Goal: Navigation & Orientation: Find specific page/section

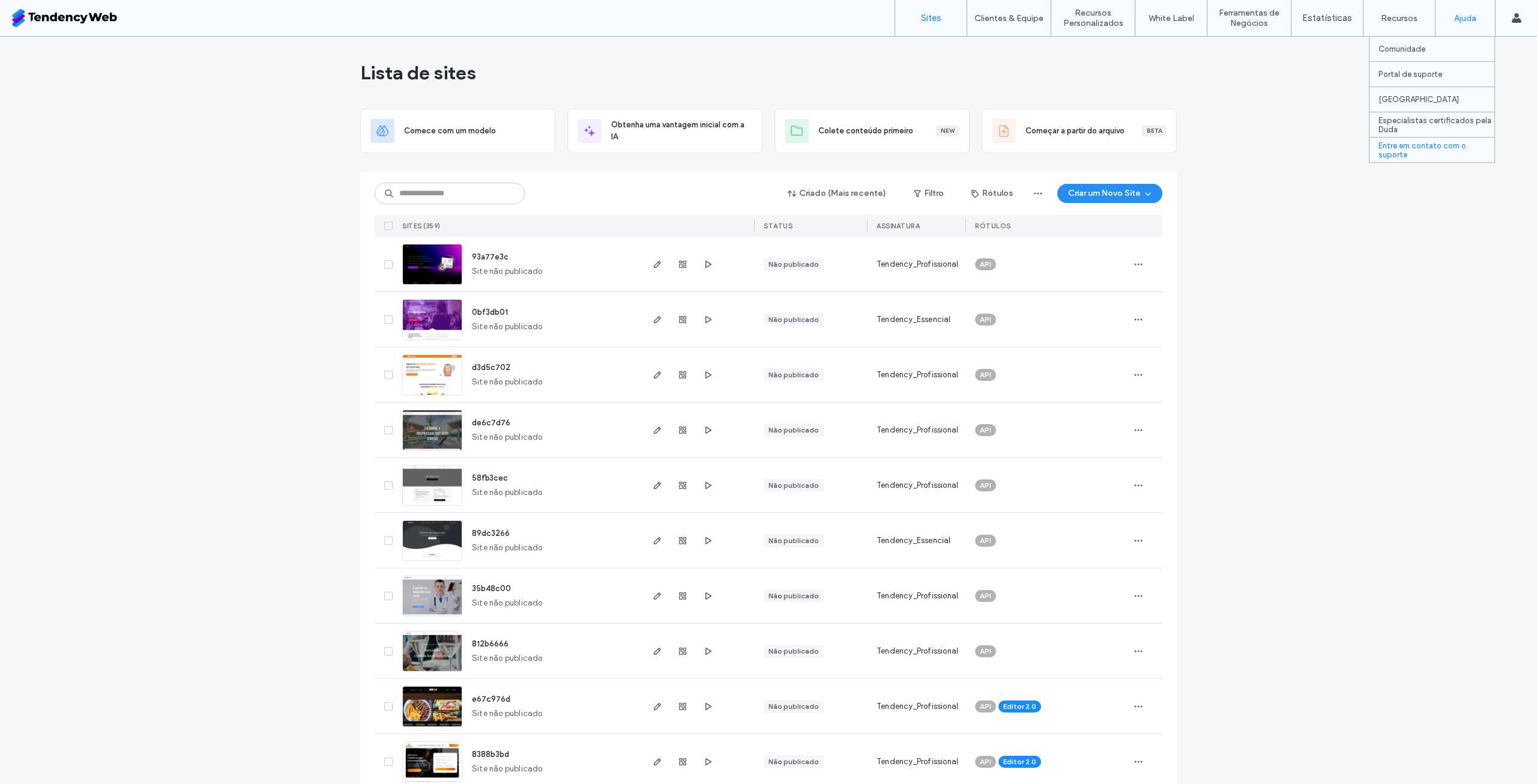
click at [1433, 146] on label "Entre em contato com o suporte" at bounding box center [1436, 150] width 116 height 18
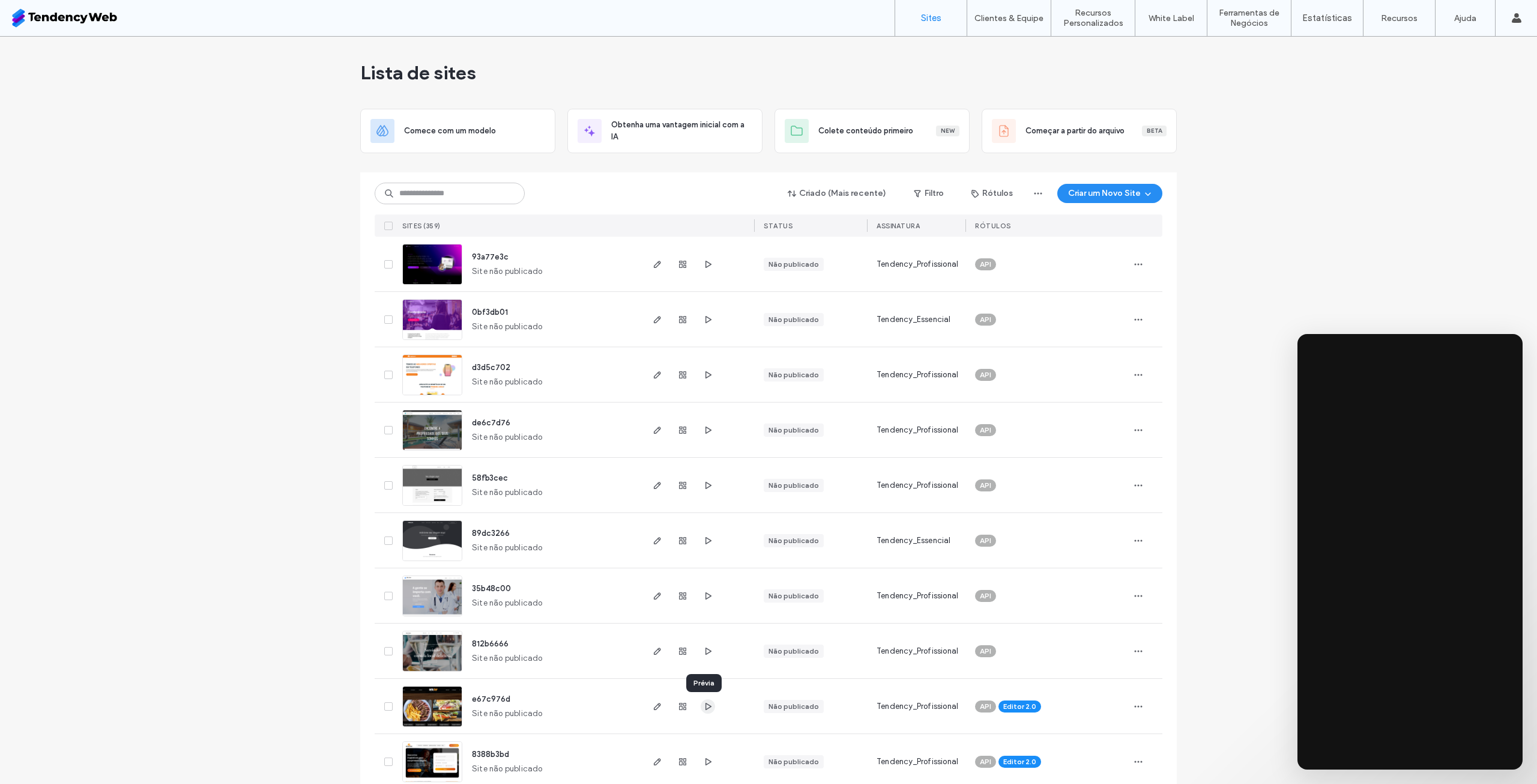
click at [707, 708] on icon "button" at bounding box center [708, 706] width 10 height 10
click at [476, 197] on input at bounding box center [450, 193] width 150 height 22
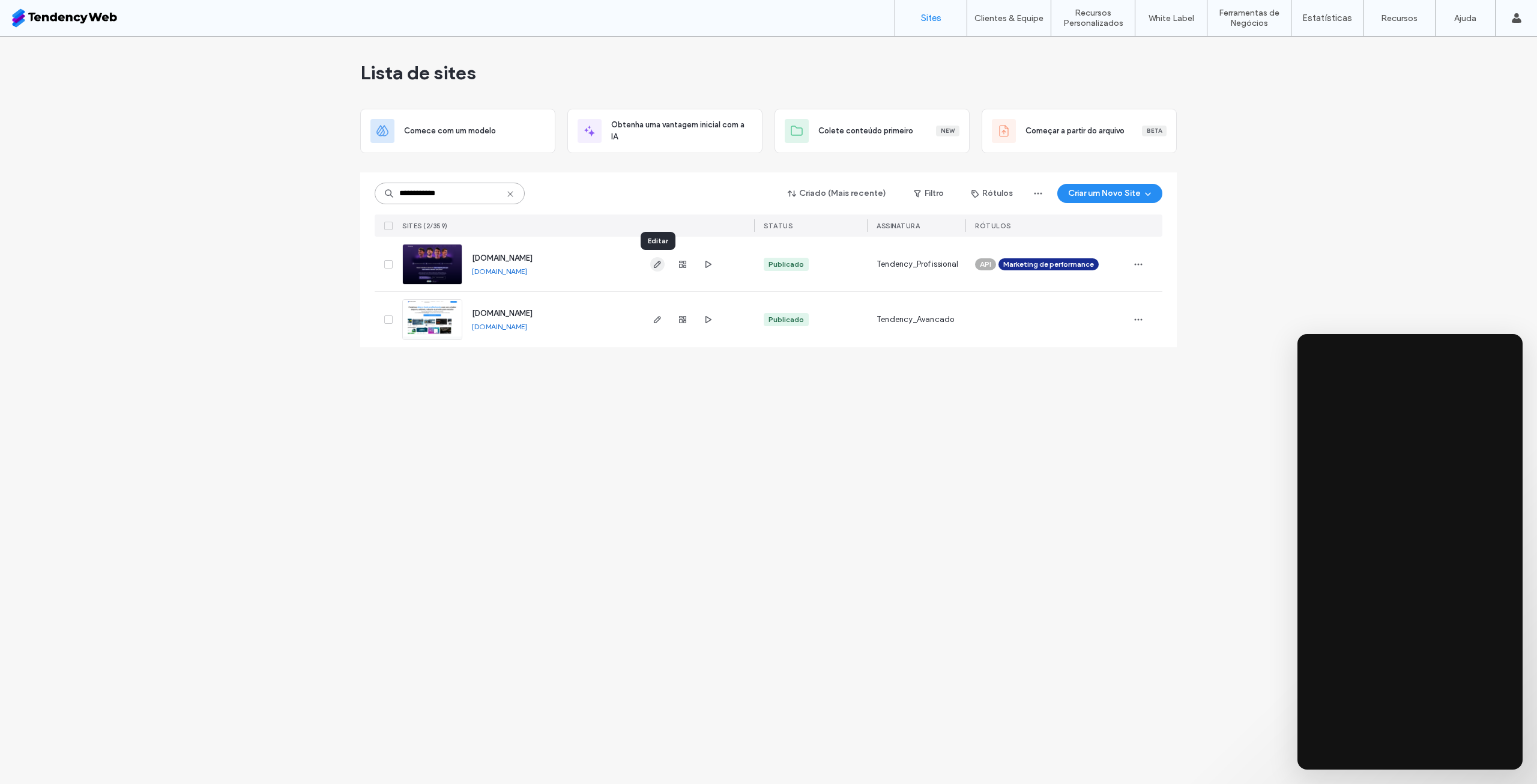
type input "**********"
click at [659, 264] on use "button" at bounding box center [658, 264] width 7 height 7
click at [1018, 49] on label "Gestão de Clientes" at bounding box center [1012, 49] width 71 height 9
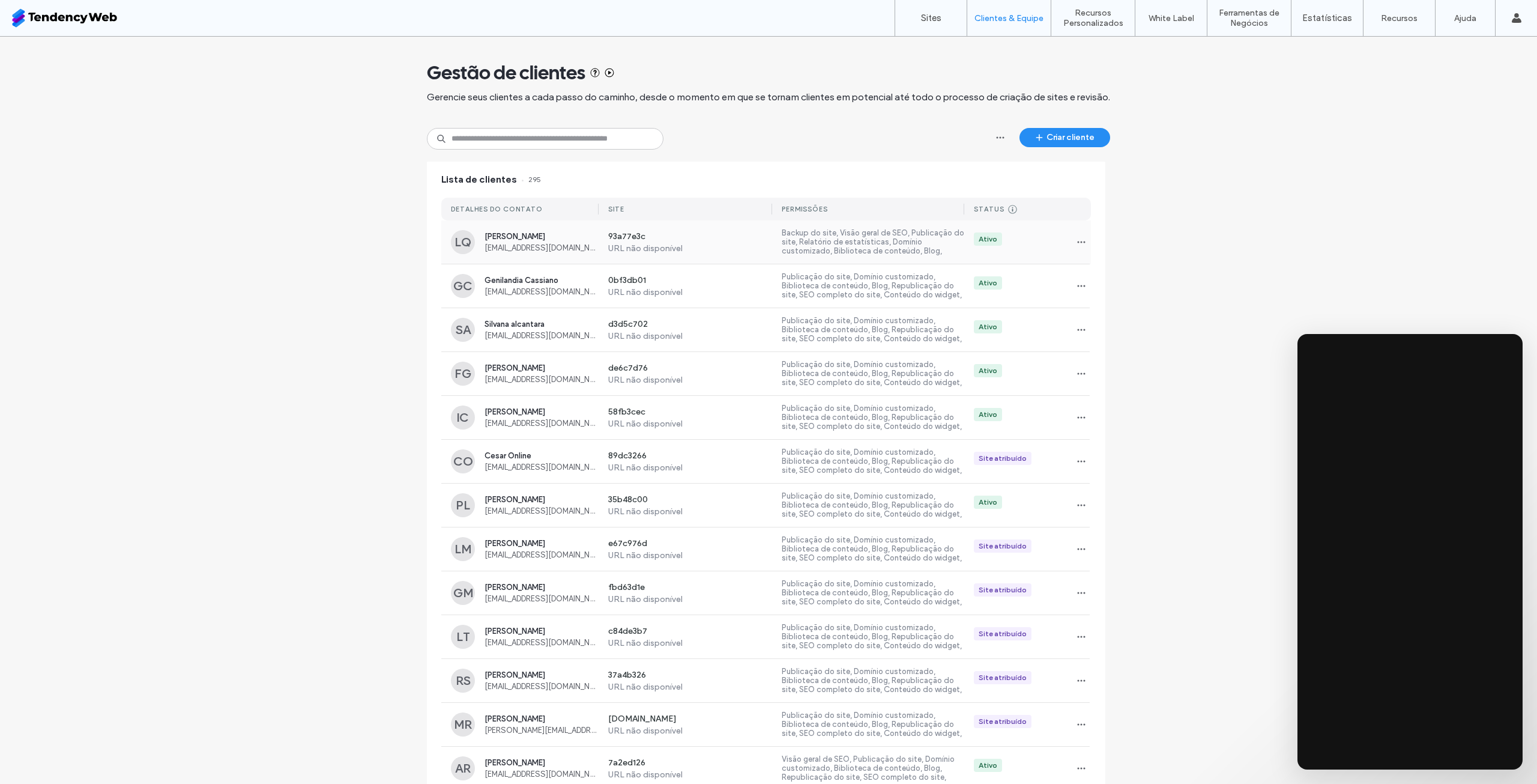
click at [943, 236] on label "Backup do site, Visão geral de SEO, Publicação do site, Relatório de estatístic…" at bounding box center [872, 242] width 183 height 28
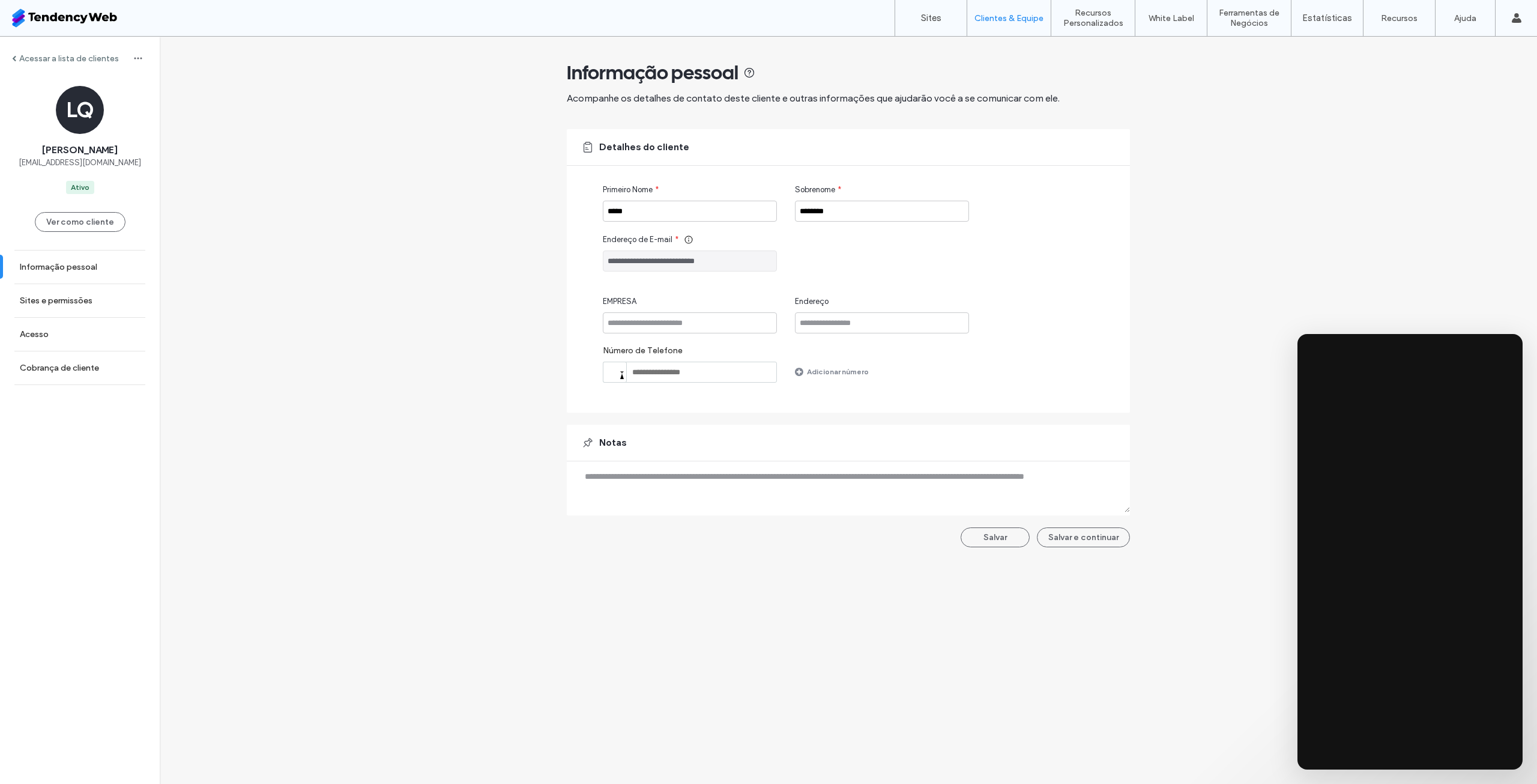
click at [26, 62] on label "Acessar a lista de clientes" at bounding box center [68, 59] width 100 height 10
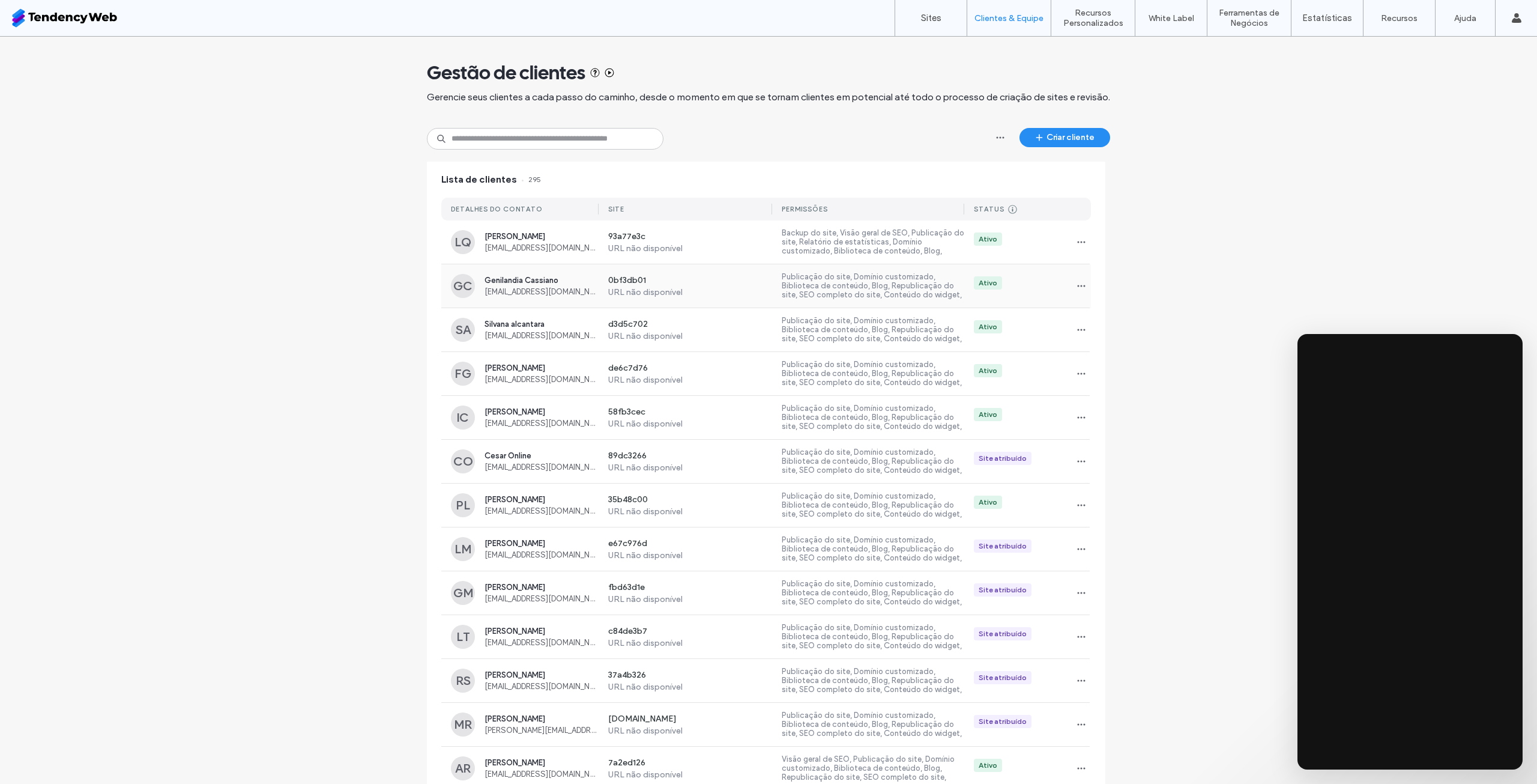
click at [707, 289] on label "URL não disponível" at bounding box center [691, 292] width 165 height 10
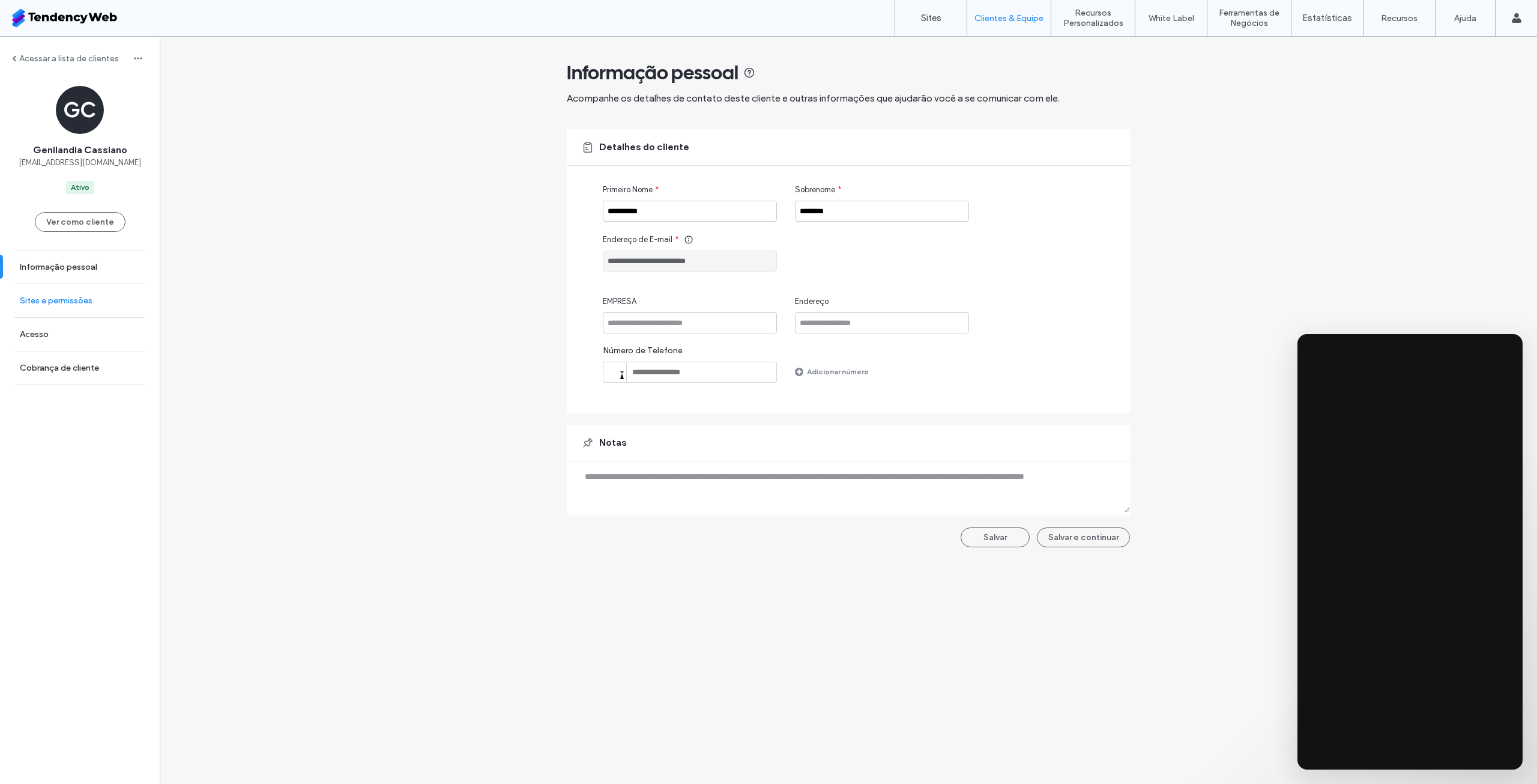
click at [97, 304] on link "Sites e permissões" at bounding box center [80, 301] width 159 height 33
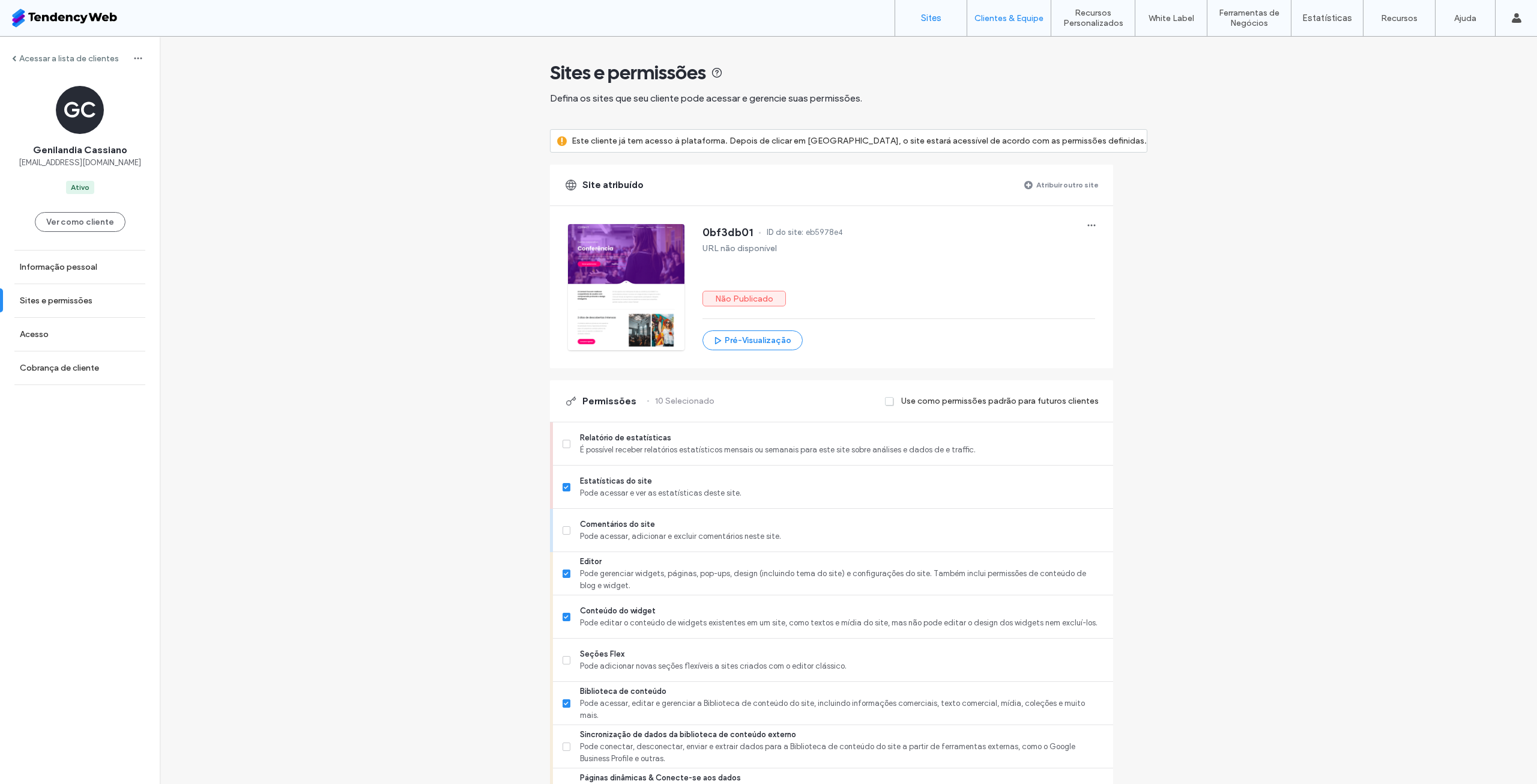
click at [934, 19] on label "Sites" at bounding box center [931, 18] width 21 height 10
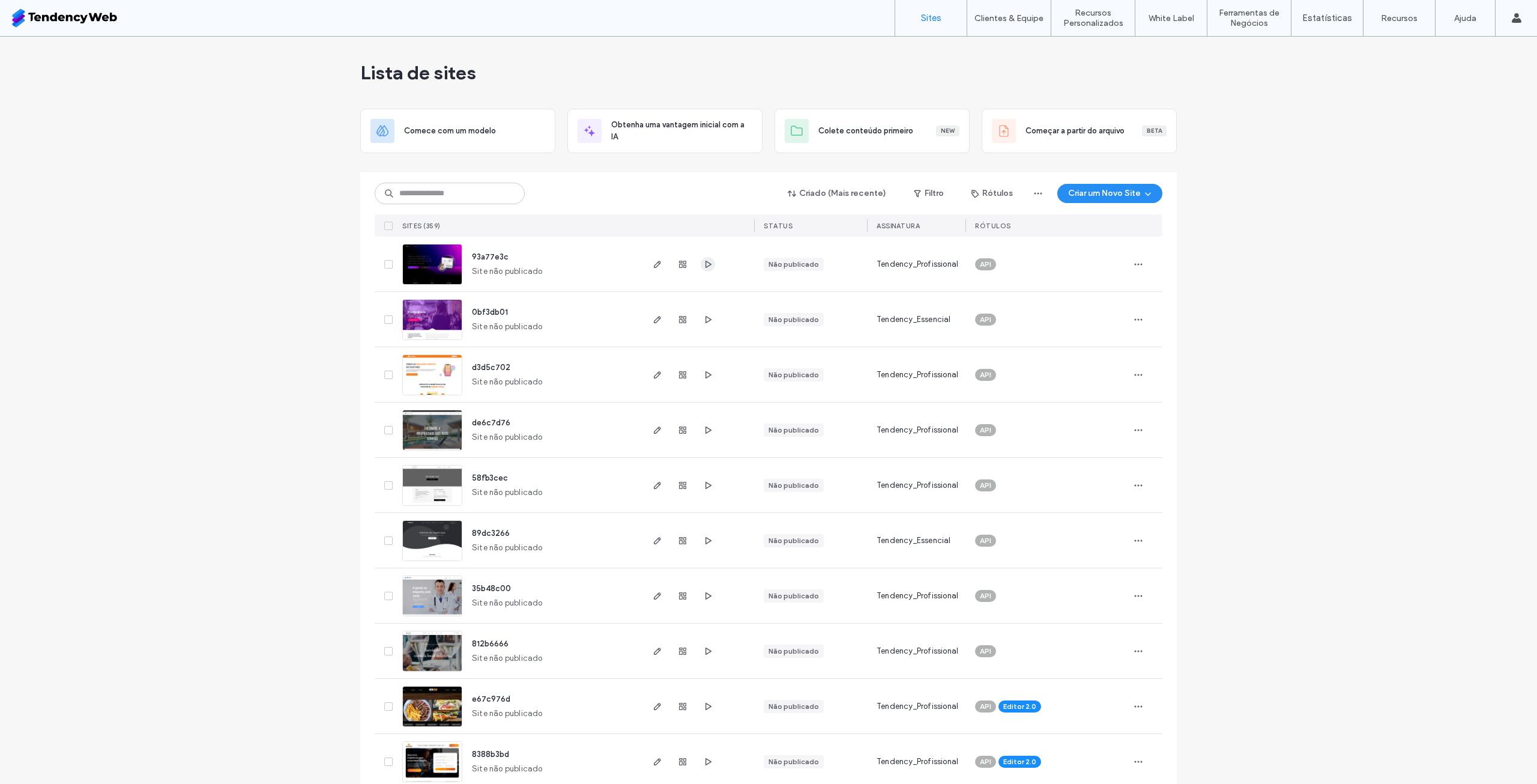
click at [705, 264] on use "button" at bounding box center [708, 263] width 6 height 7
click at [679, 318] on use "button" at bounding box center [683, 320] width 7 height 7
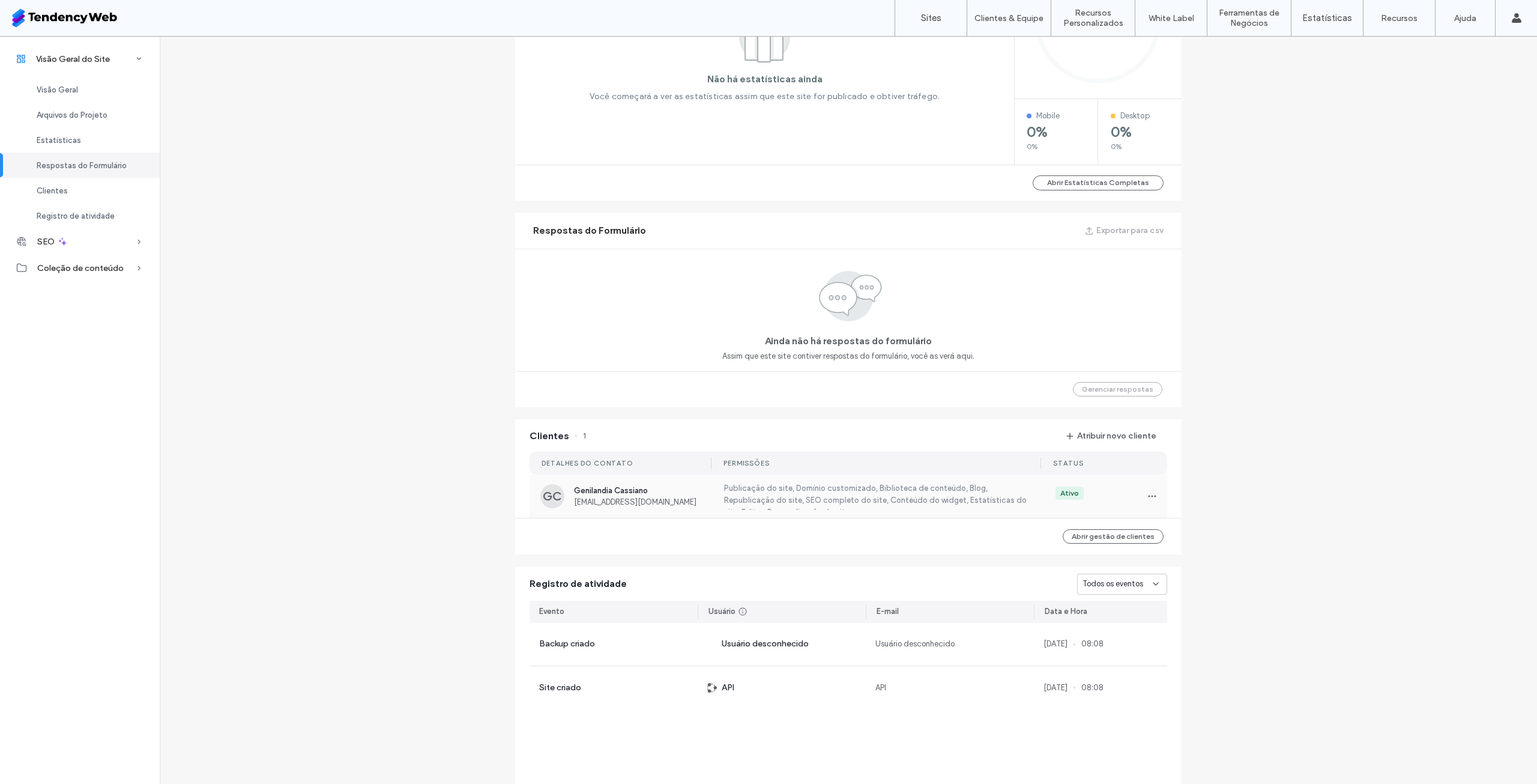
scroll to position [635, 0]
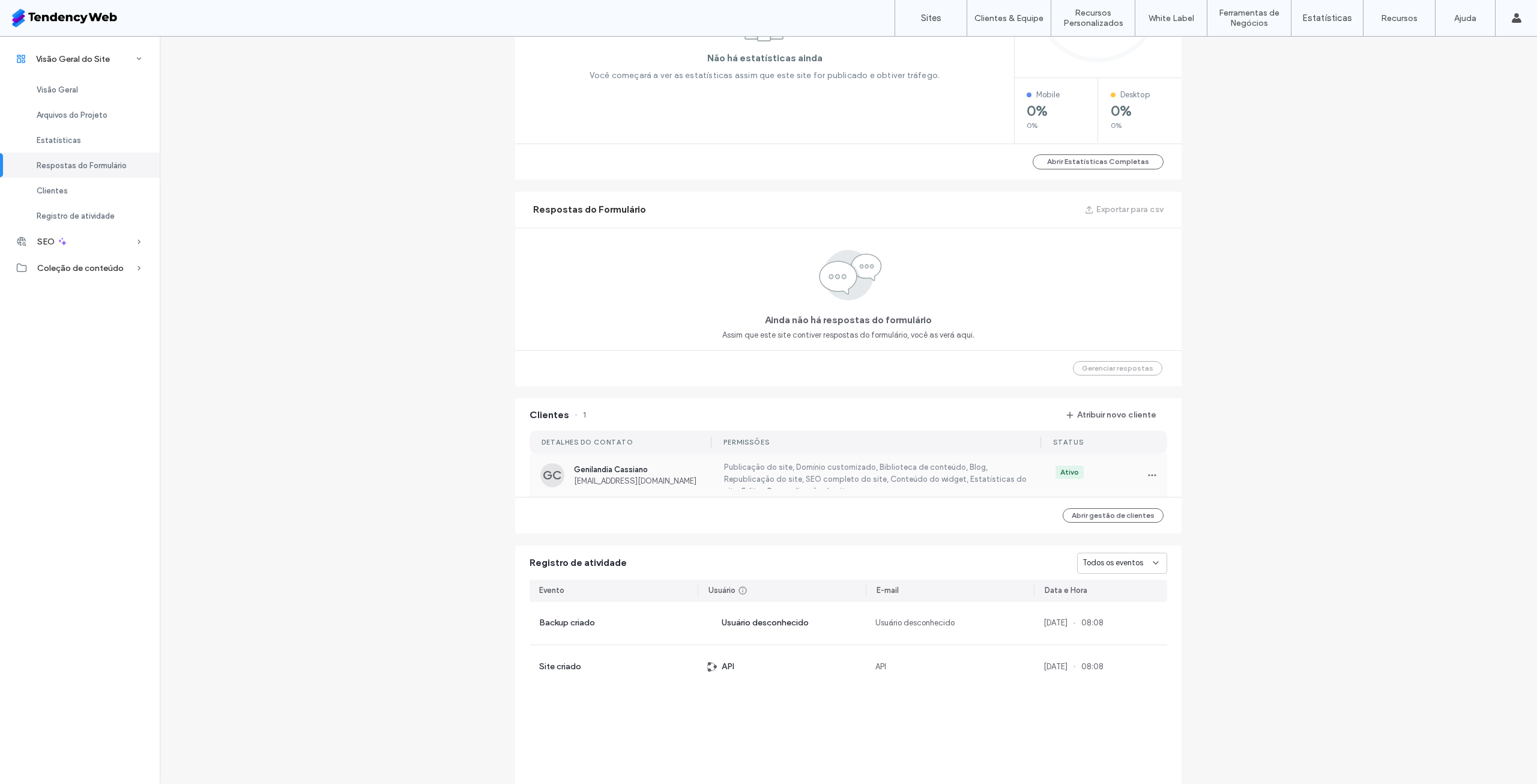
click at [979, 470] on label "Publicação do site, Domínio customizado, Biblioteca de conteúdo, Blog, Republic…" at bounding box center [874, 475] width 304 height 28
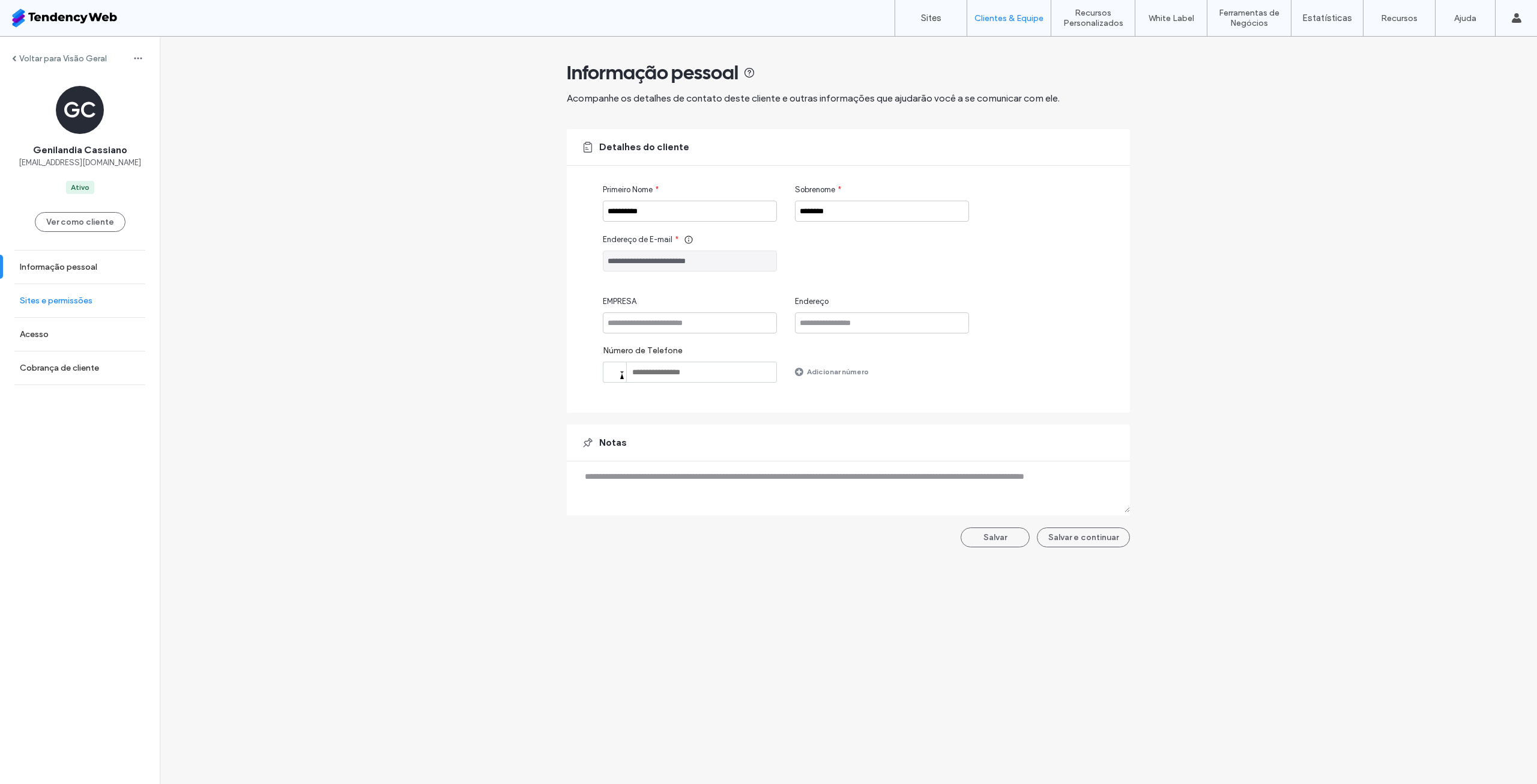
click at [101, 302] on link "Sites e permissões" at bounding box center [80, 301] width 159 height 33
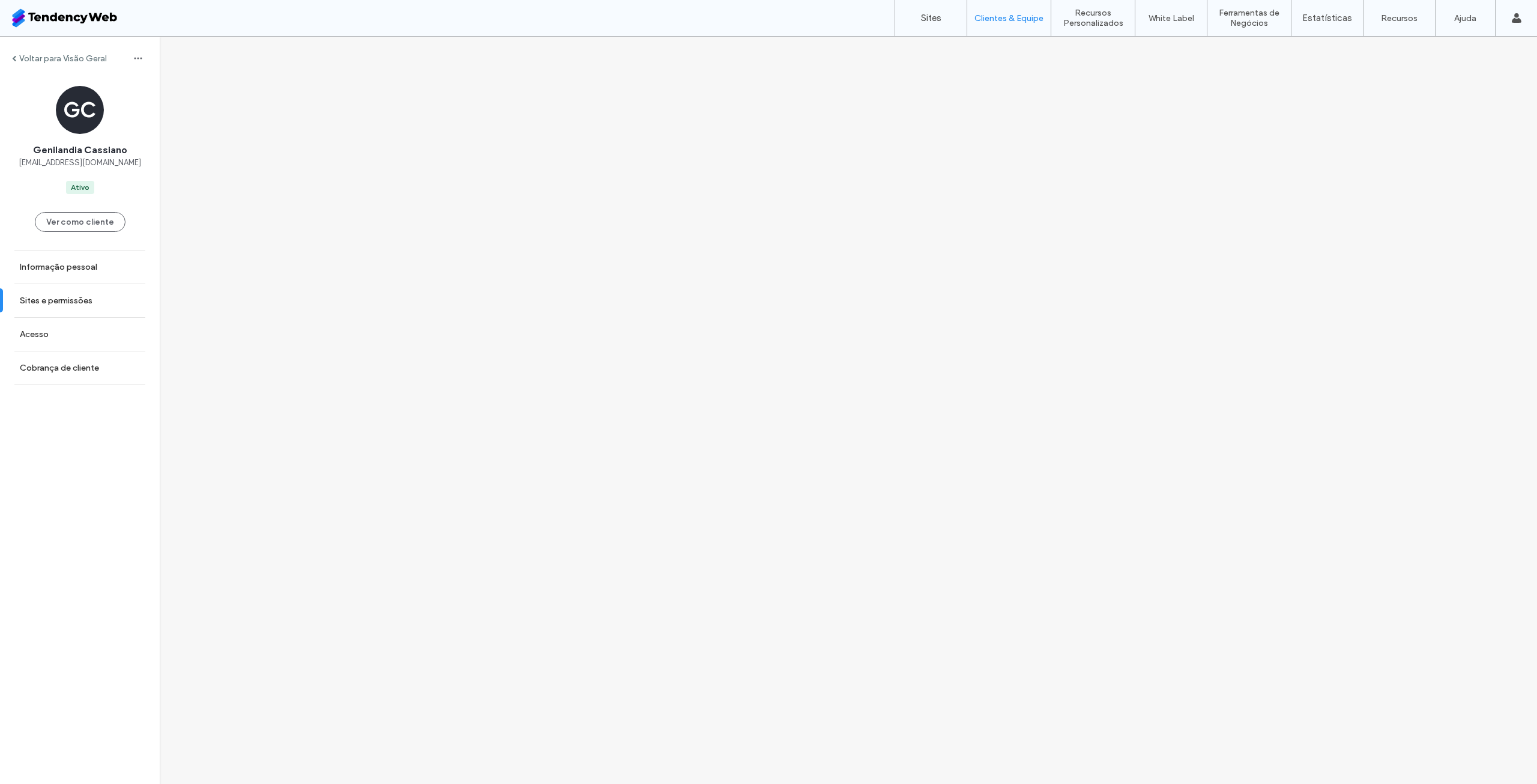
click at [101, 302] on link "Sites e permissões" at bounding box center [80, 301] width 159 height 33
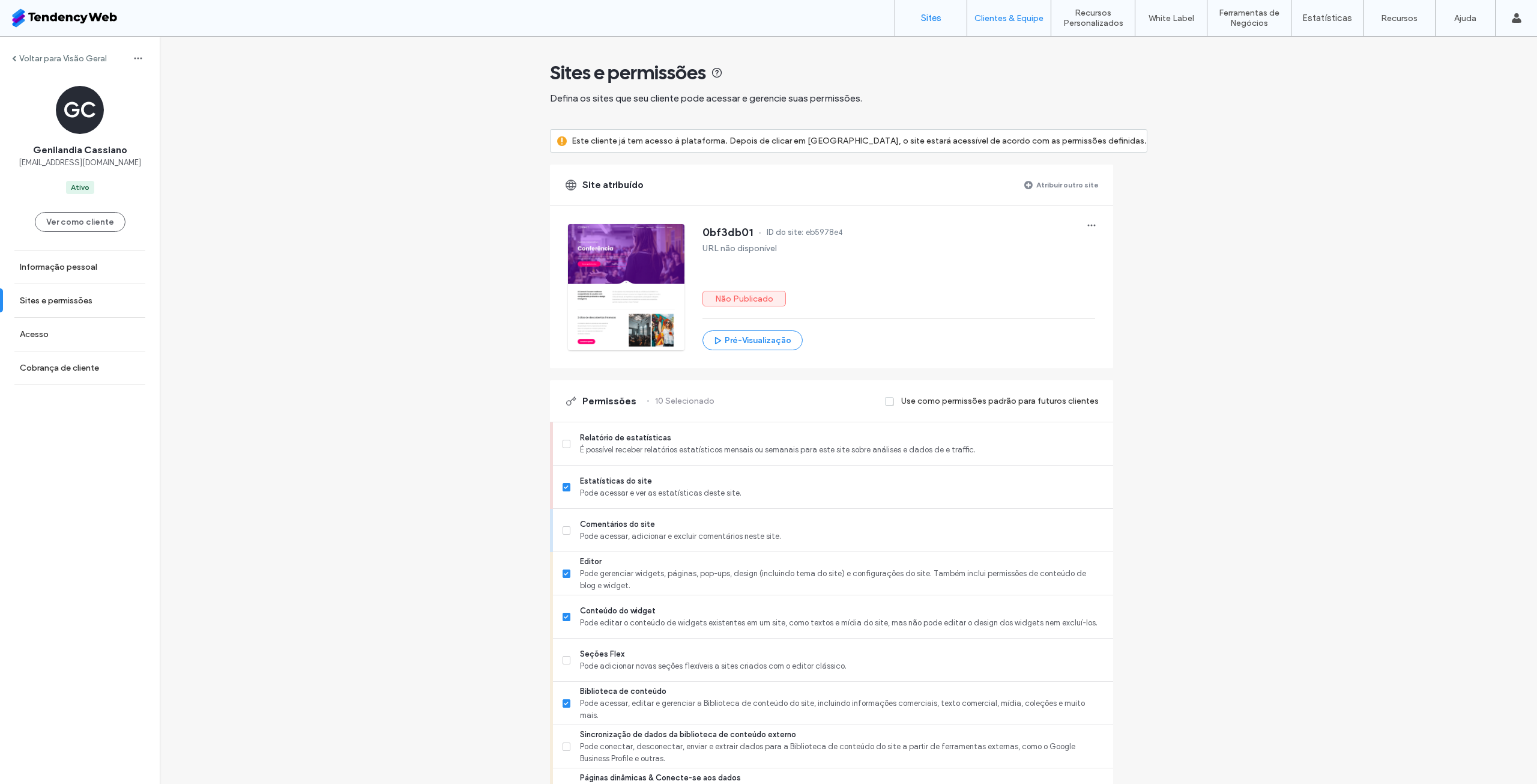
click at [938, 9] on link "Sites" at bounding box center [931, 18] width 71 height 36
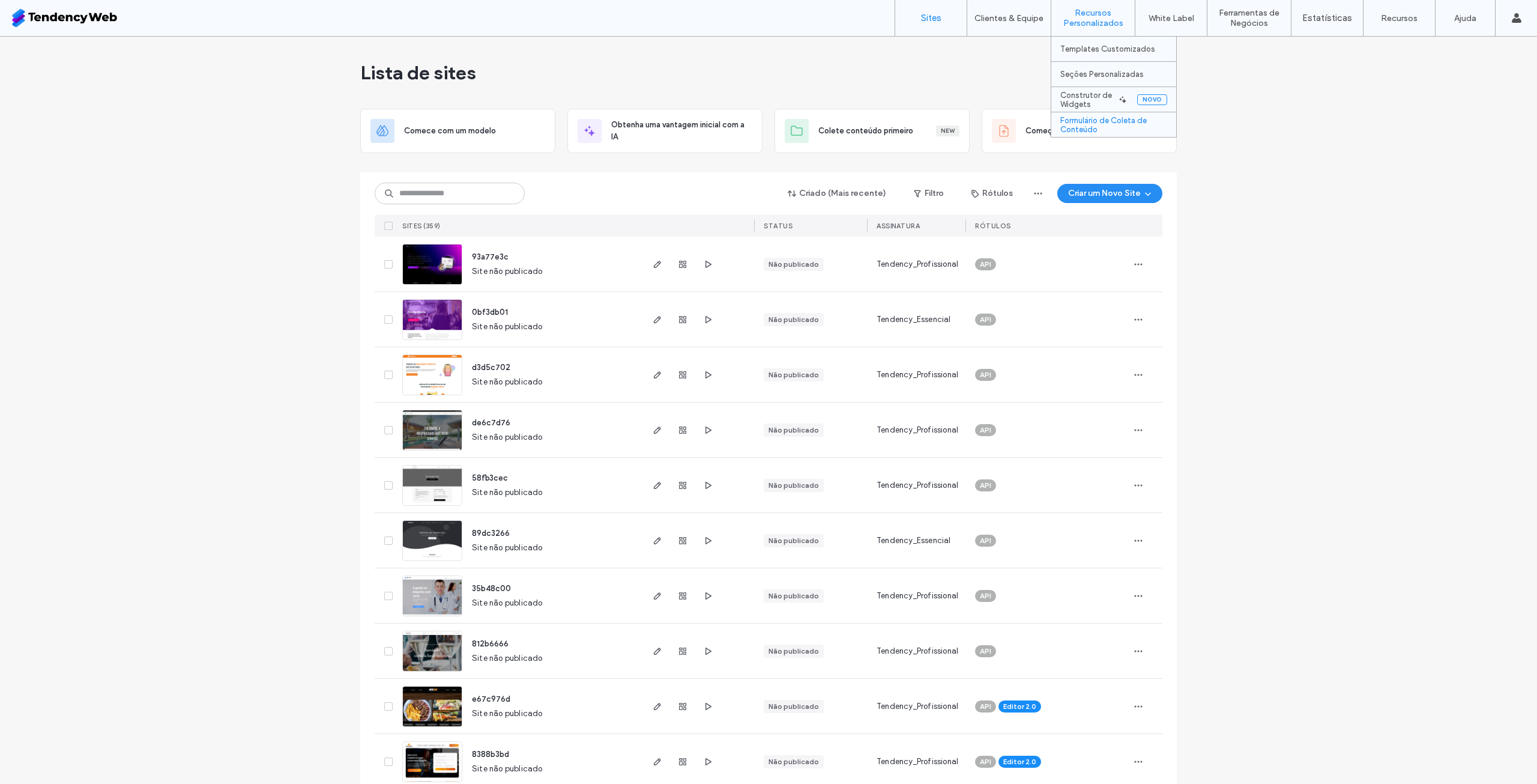
click at [1125, 128] on label "Formulário de Coleta de Conteúdo" at bounding box center [1119, 125] width 116 height 18
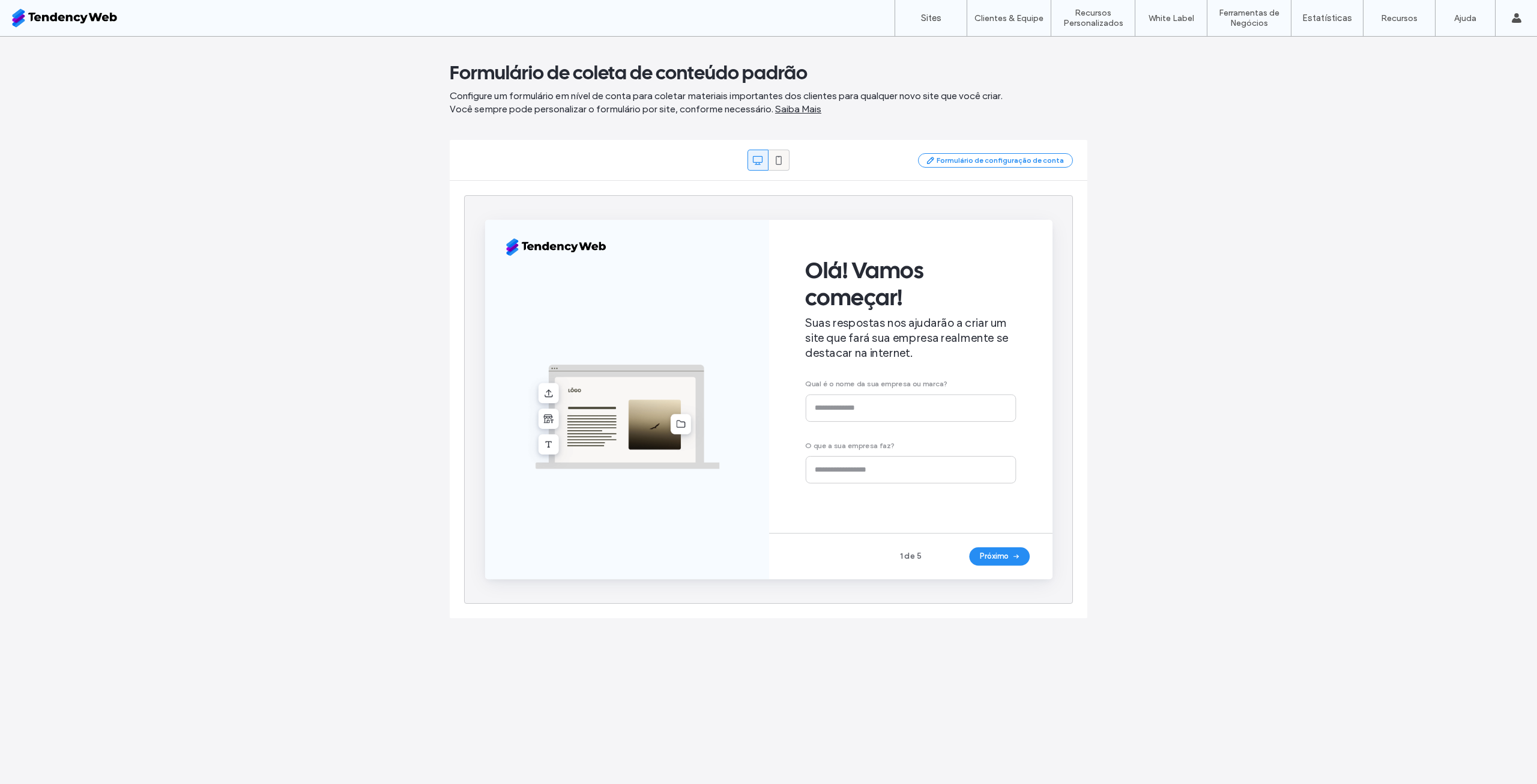
click at [782, 167] on span at bounding box center [779, 159] width 12 height 20
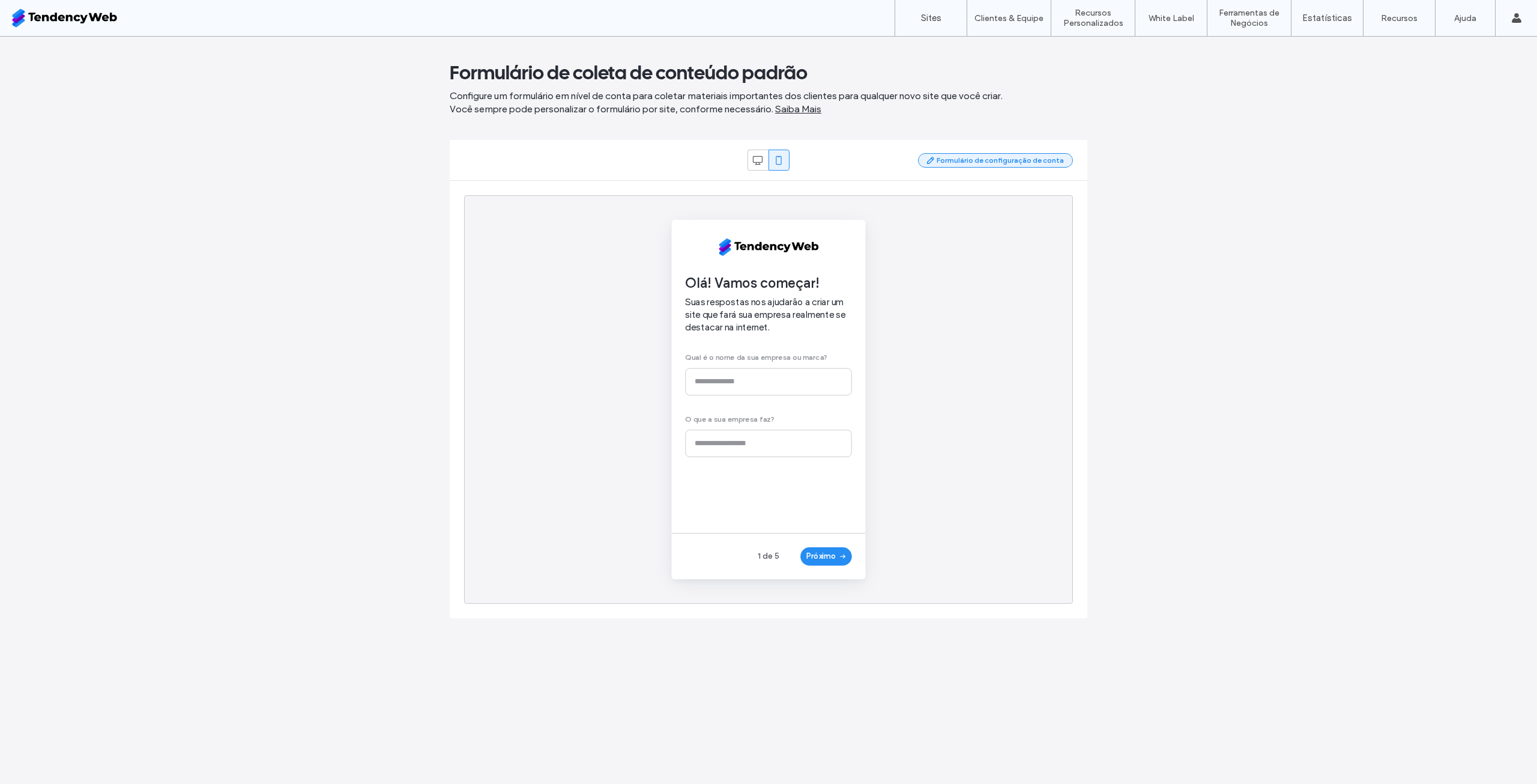
click at [993, 157] on button "Formulário de configuração de conta" at bounding box center [995, 160] width 155 height 15
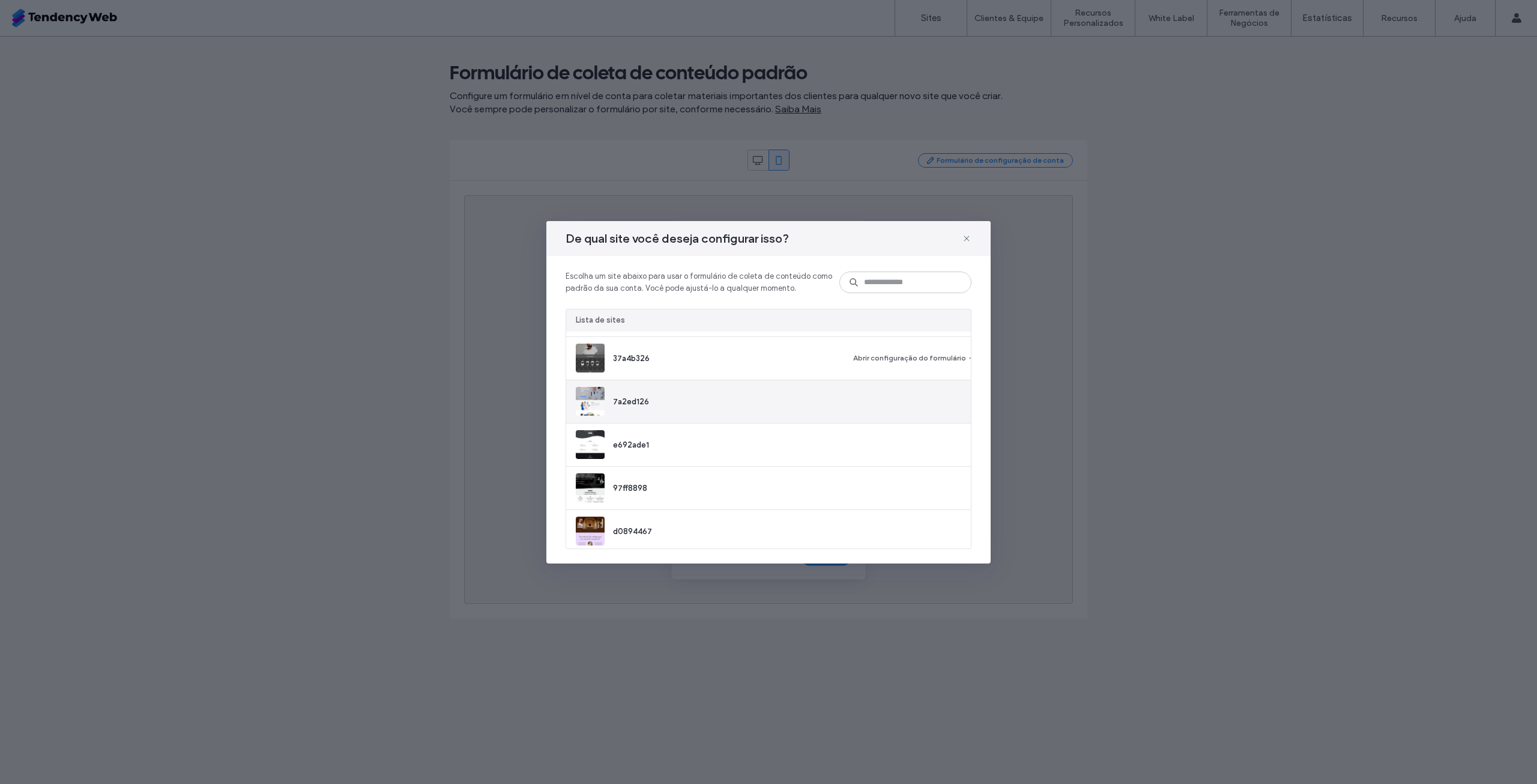
scroll to position [527, 0]
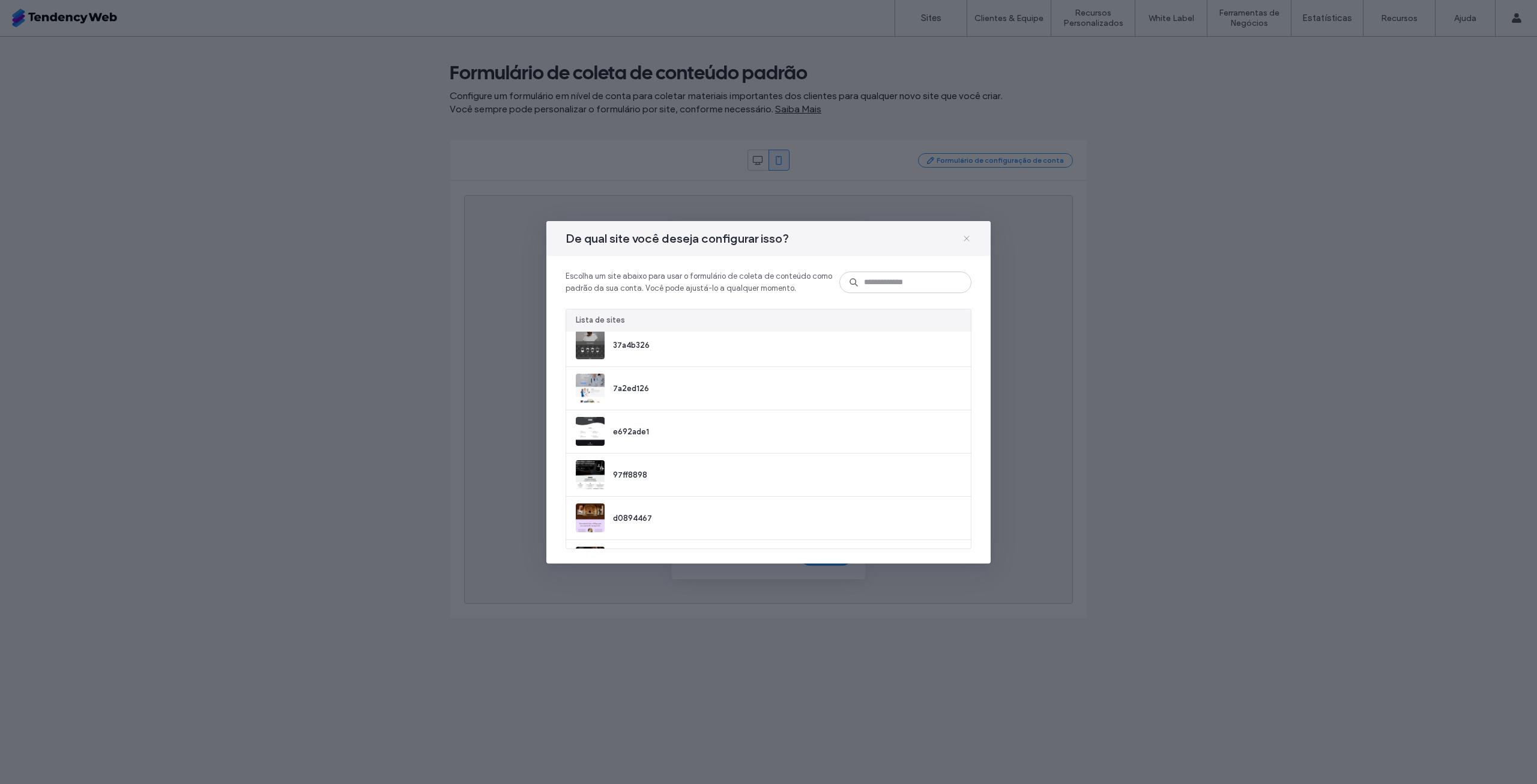
click at [966, 240] on icon at bounding box center [966, 238] width 10 height 10
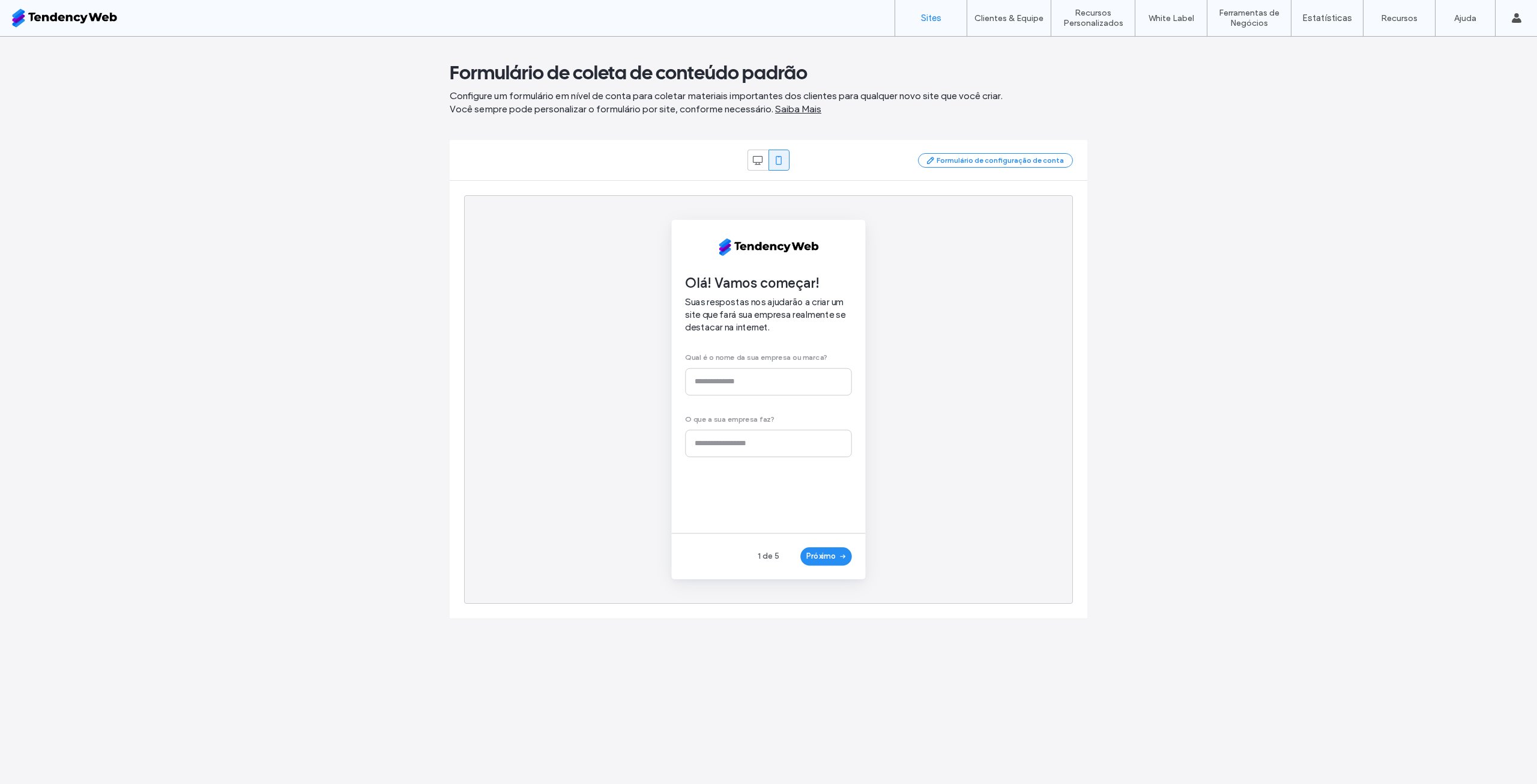
click at [936, 23] on label "Sites" at bounding box center [931, 18] width 21 height 10
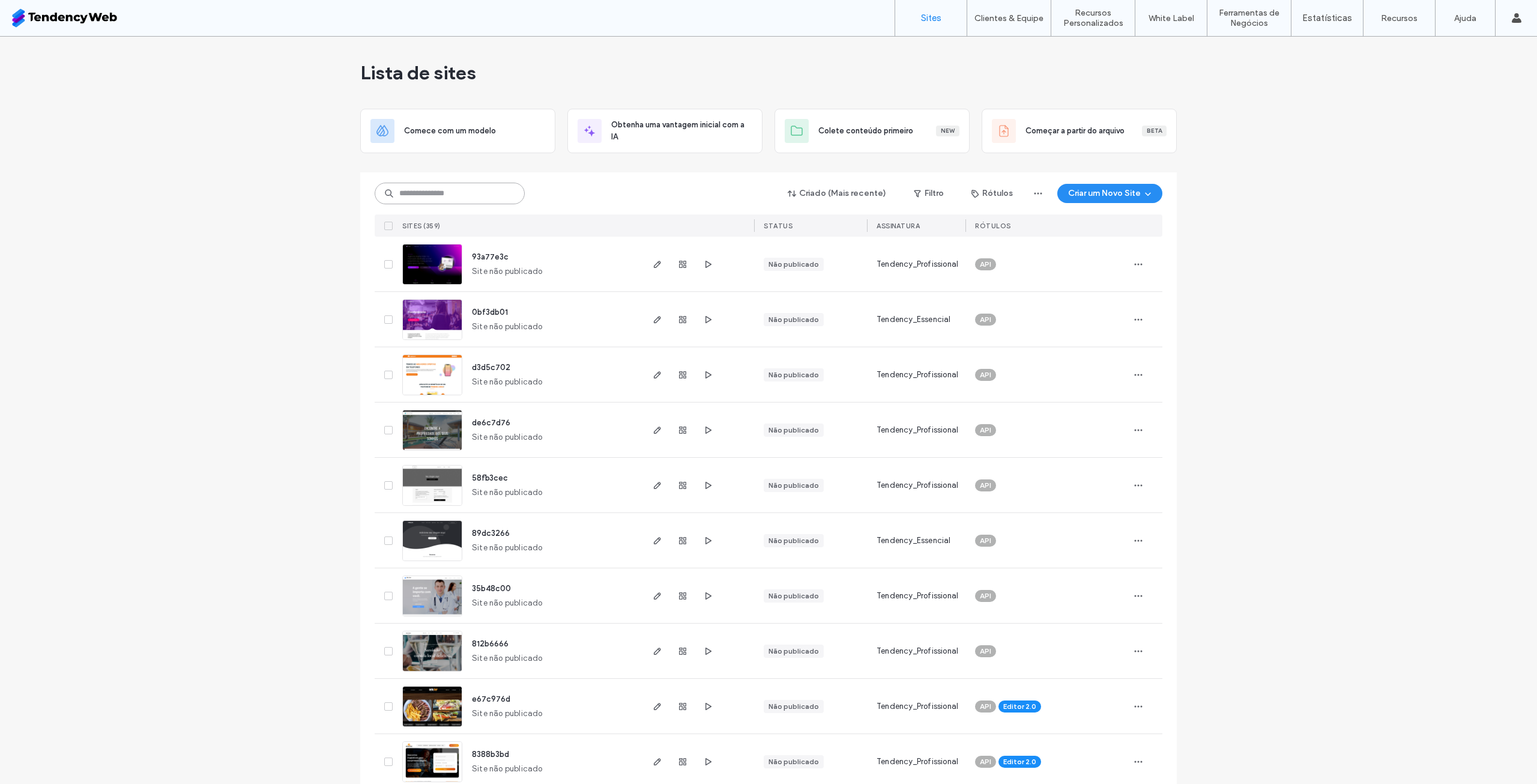
click at [483, 189] on input at bounding box center [450, 193] width 150 height 22
type input "*****"
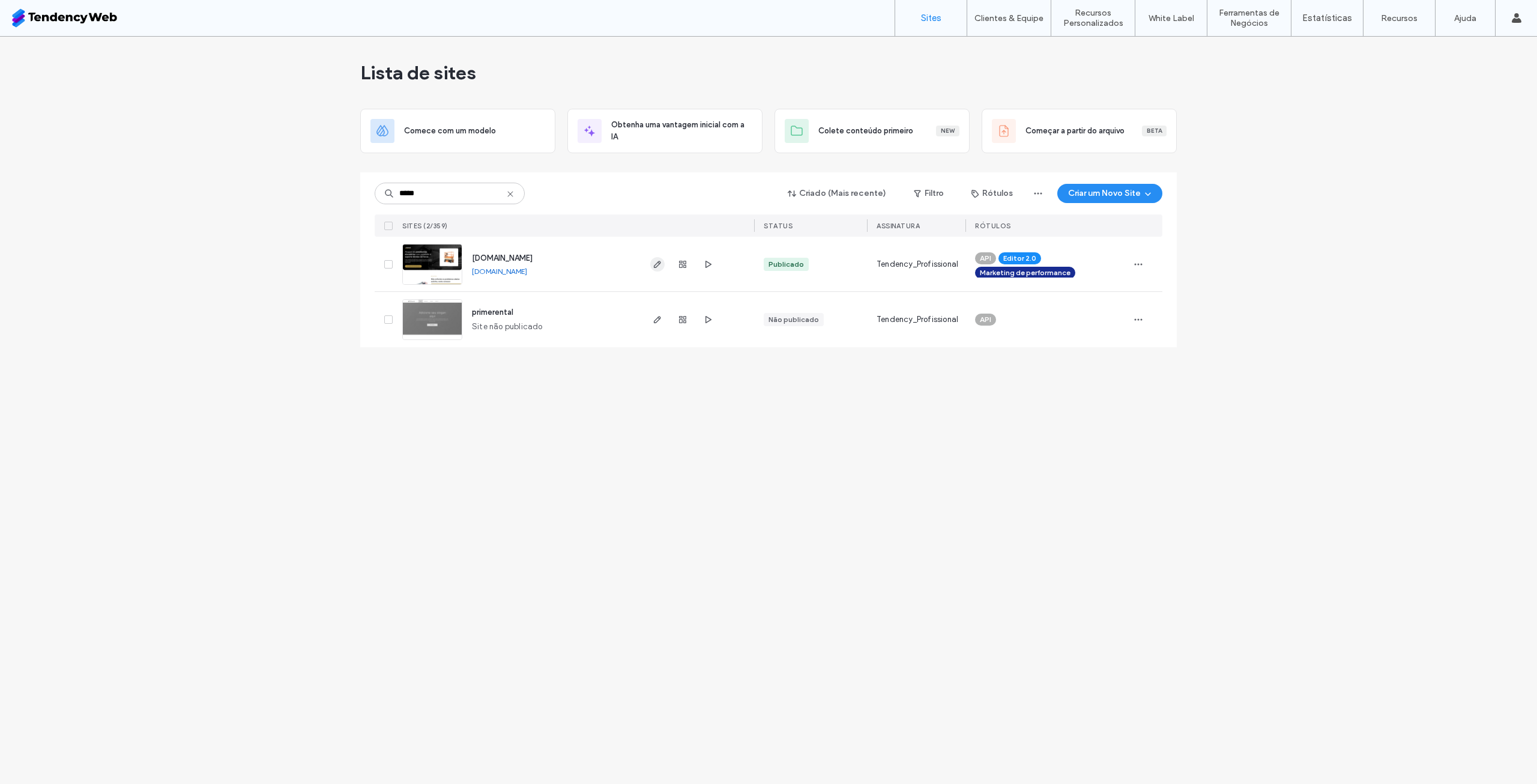
click at [656, 257] on span "button" at bounding box center [658, 264] width 15 height 15
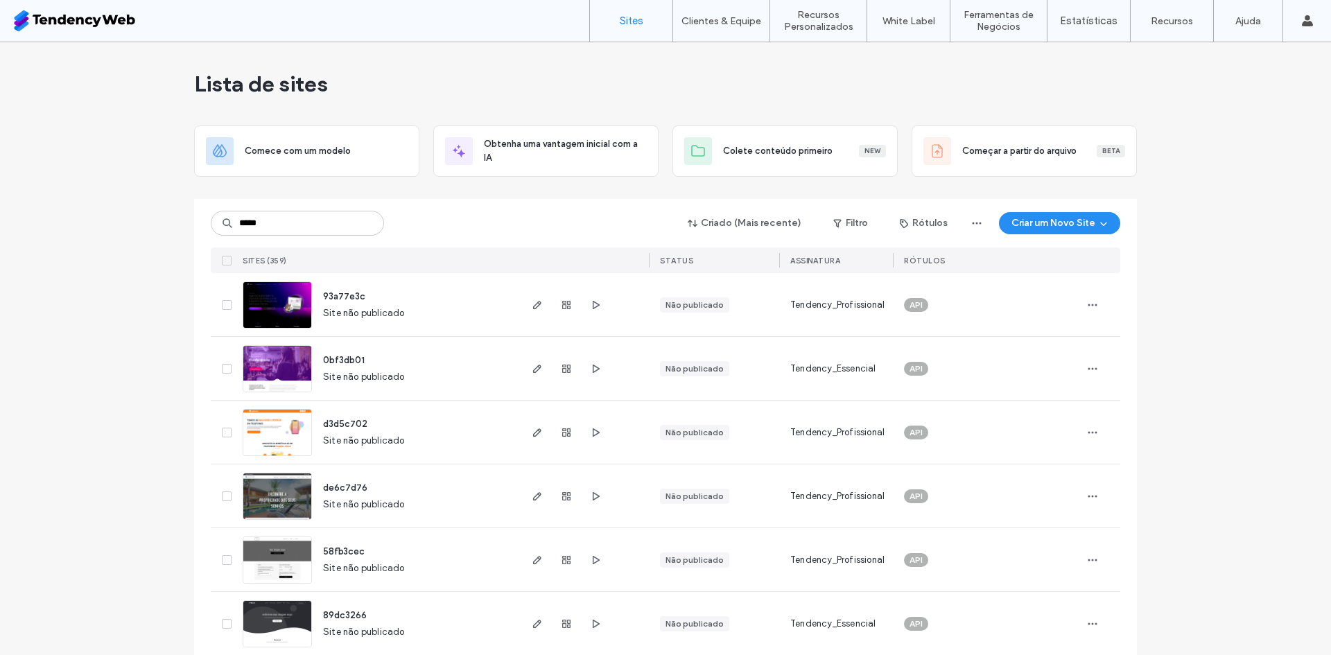
type input "*****"
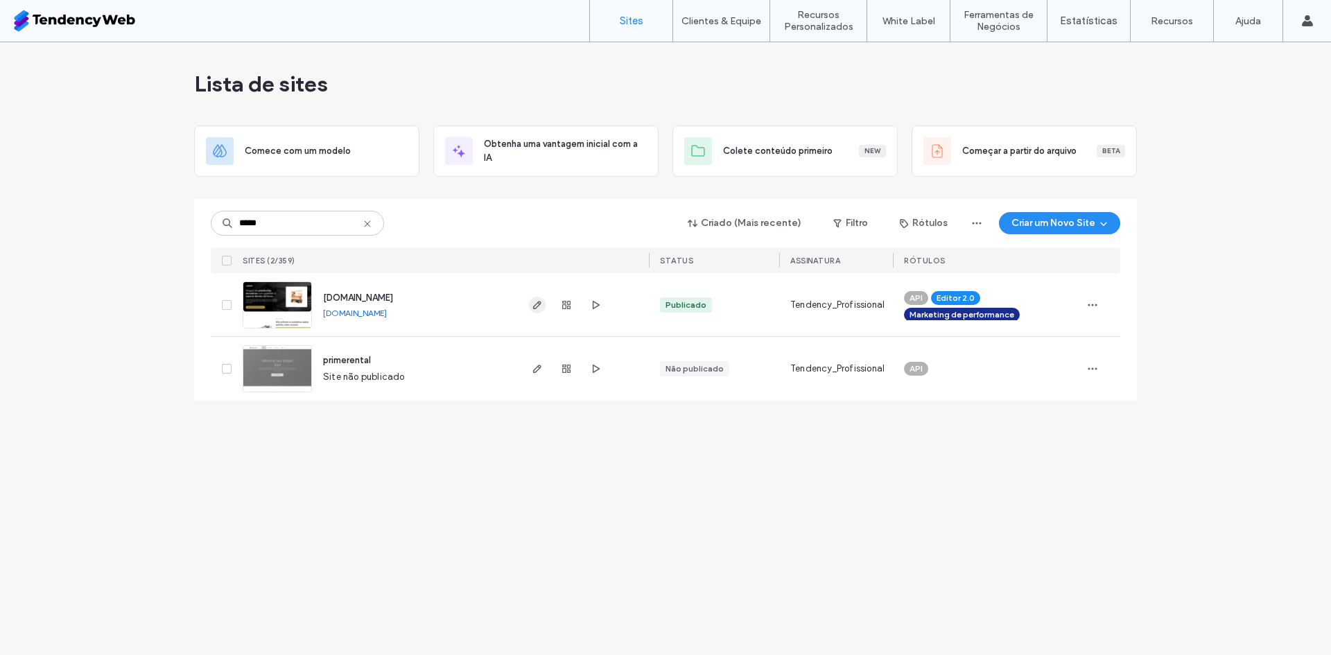
click at [534, 302] on icon "button" at bounding box center [537, 304] width 11 height 11
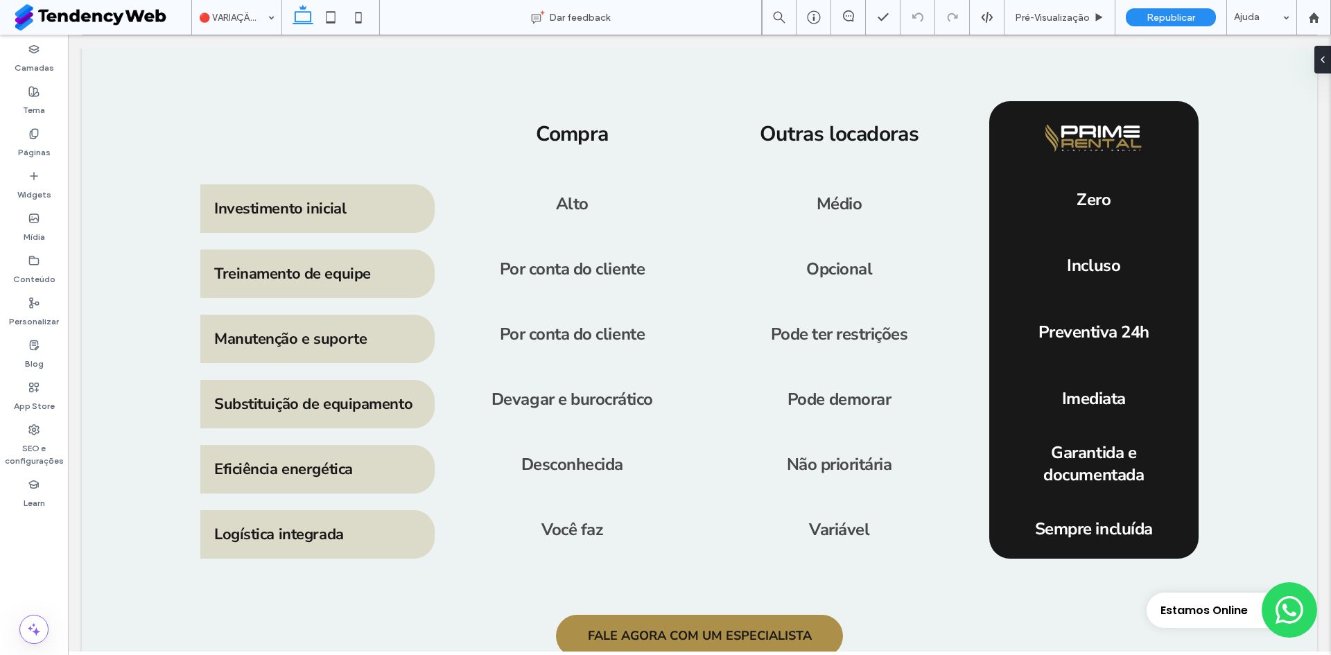
scroll to position [2703, 0]
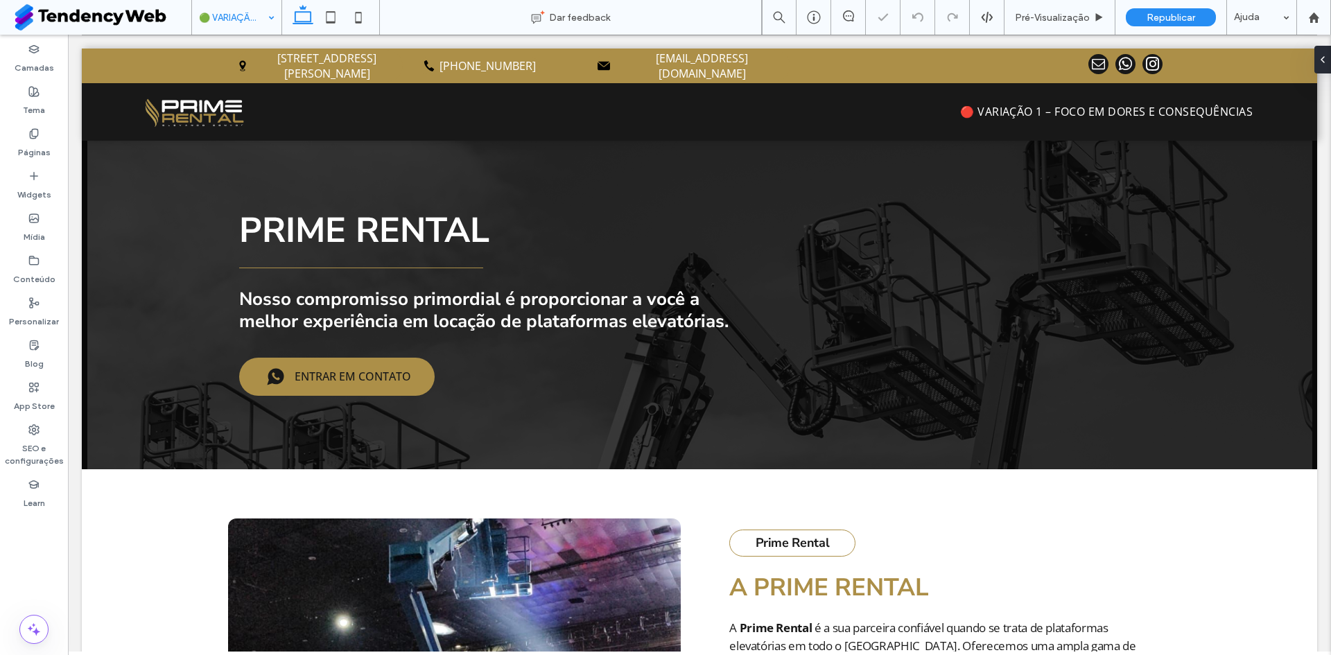
click at [240, 21] on input at bounding box center [233, 17] width 69 height 35
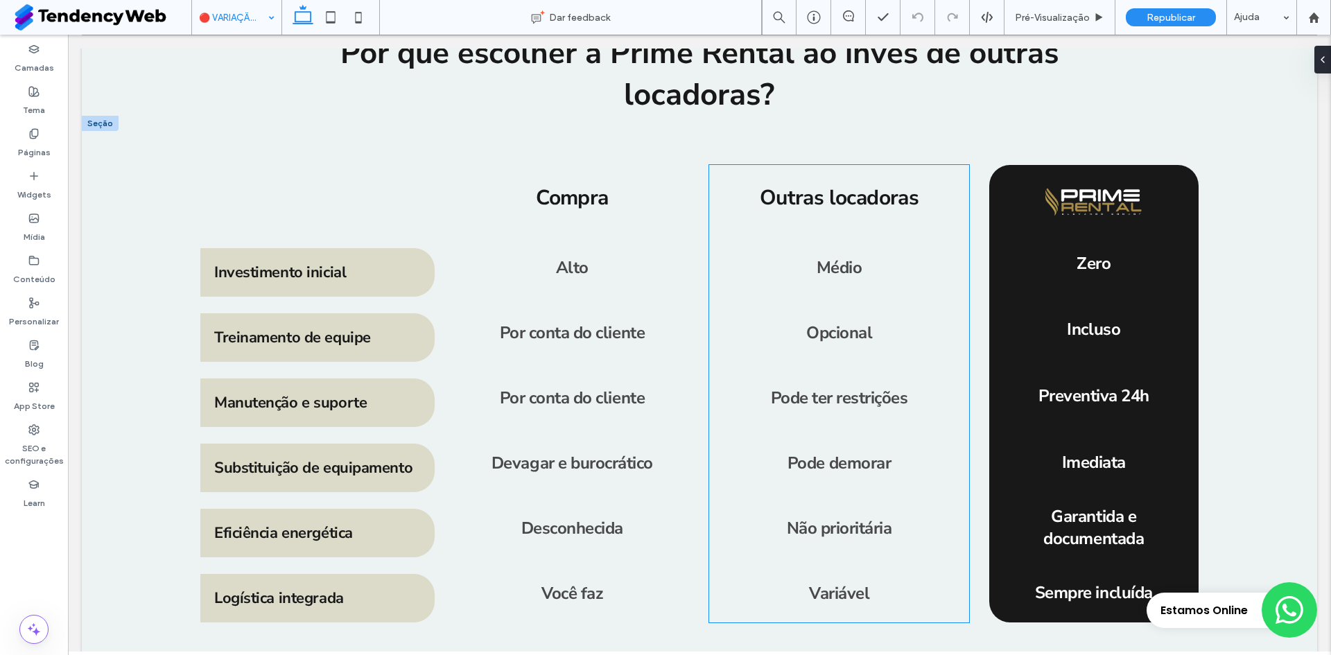
scroll to position [2980, 0]
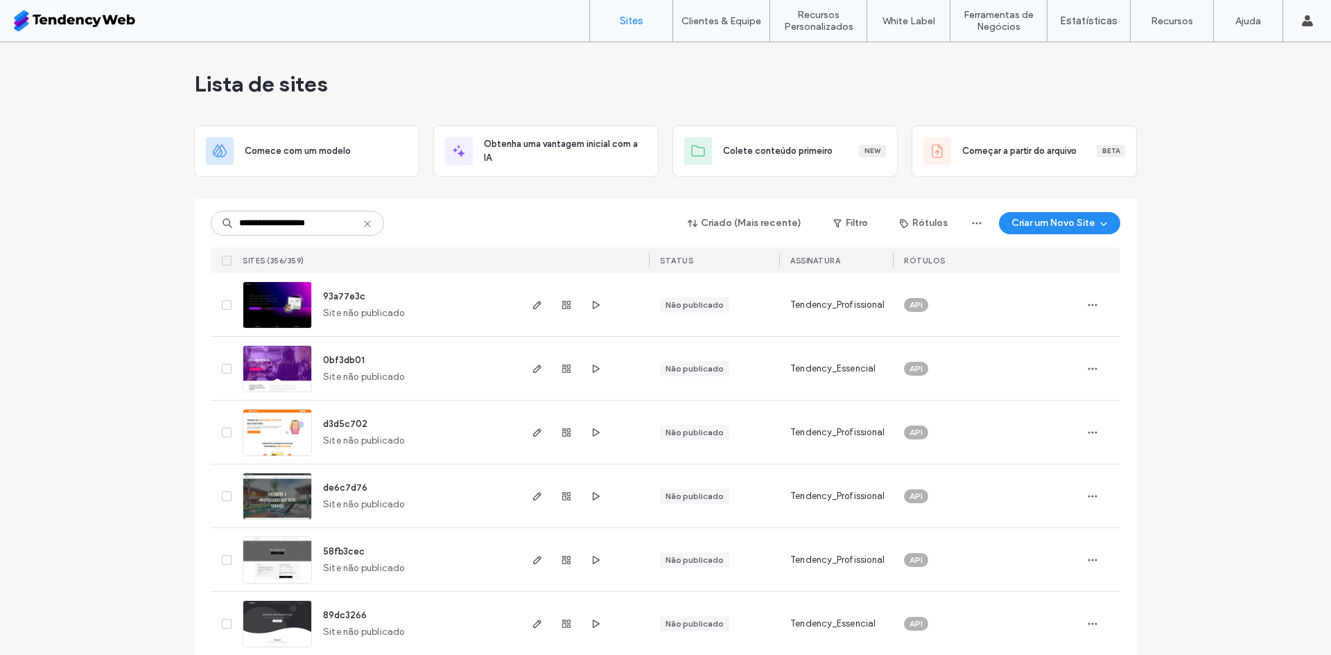
type input "**********"
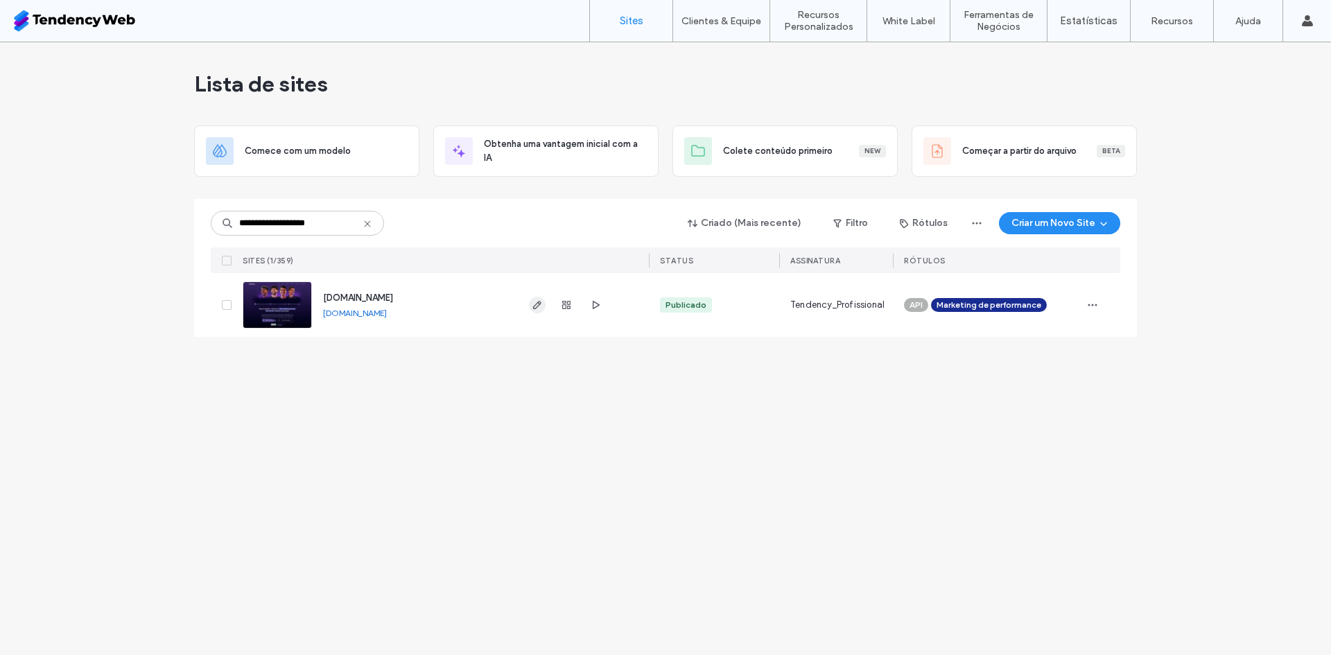
click at [537, 297] on span "button" at bounding box center [537, 305] width 17 height 17
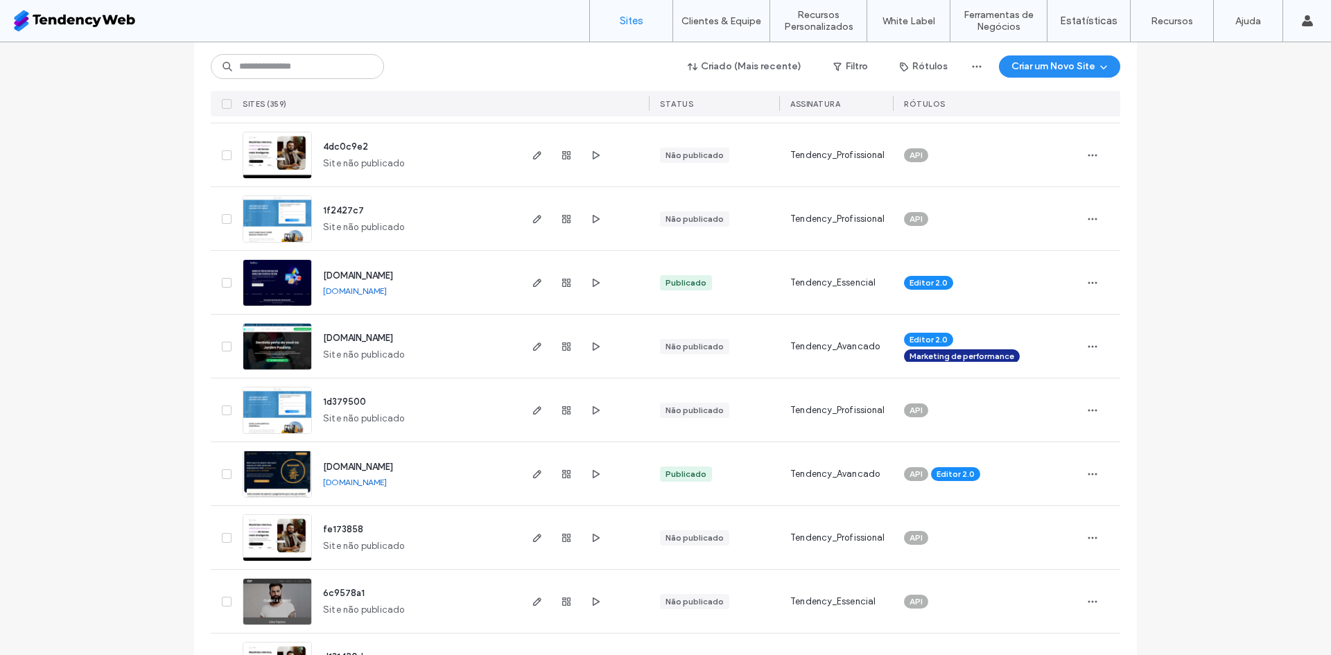
scroll to position [1941, 0]
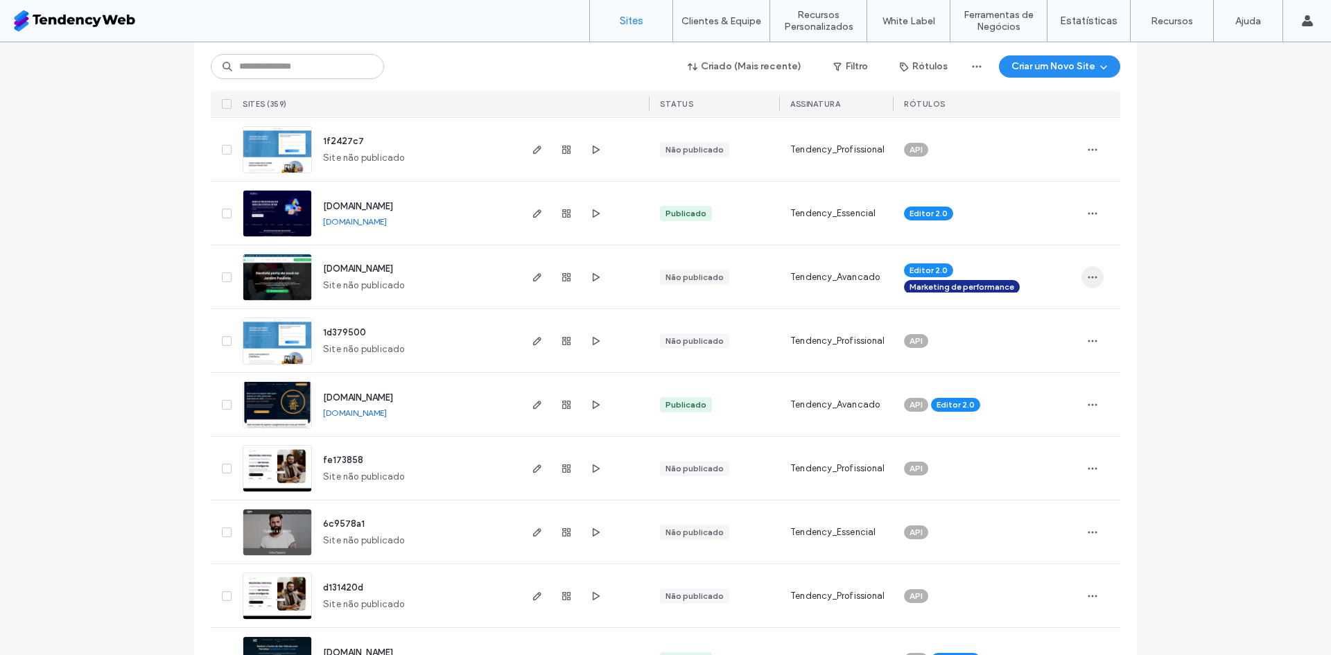
click at [1090, 278] on icon "button" at bounding box center [1092, 277] width 11 height 11
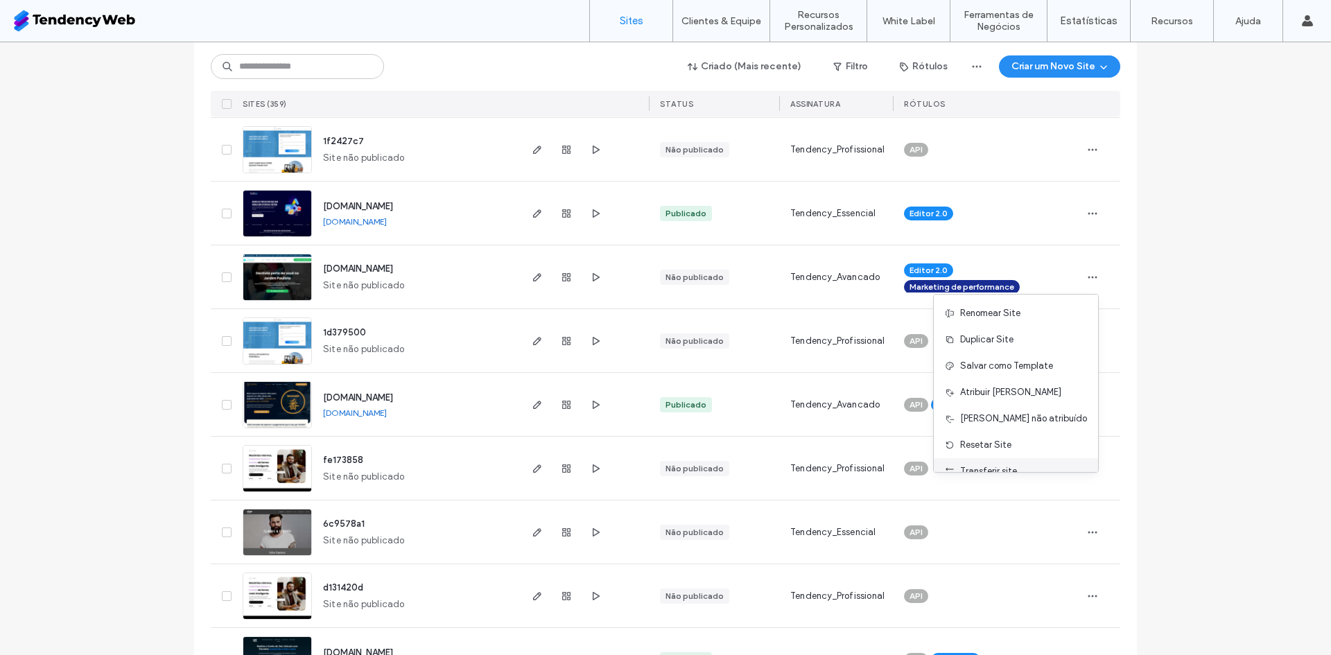
scroll to position [71, 0]
click at [532, 278] on icon "button" at bounding box center [537, 277] width 11 height 11
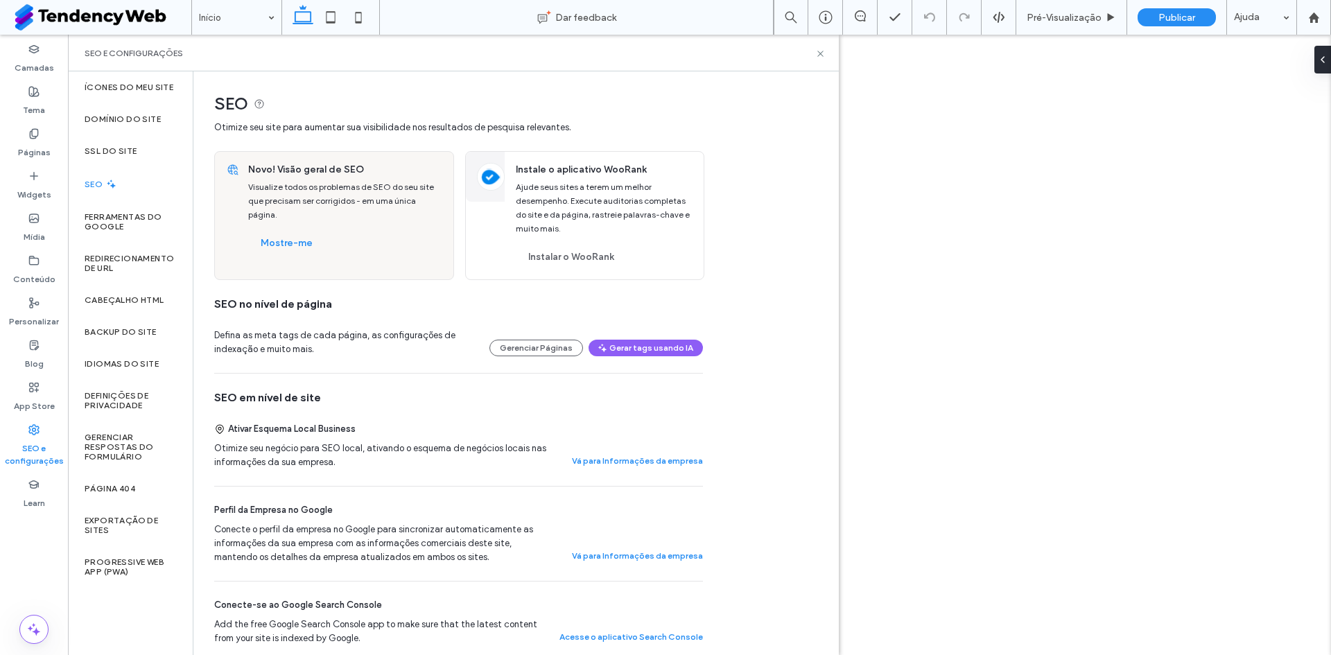
click at [126, 204] on div "Ferramentas do Google" at bounding box center [130, 222] width 125 height 42
click at [138, 79] on div "Ícones do meu site" at bounding box center [130, 87] width 125 height 32
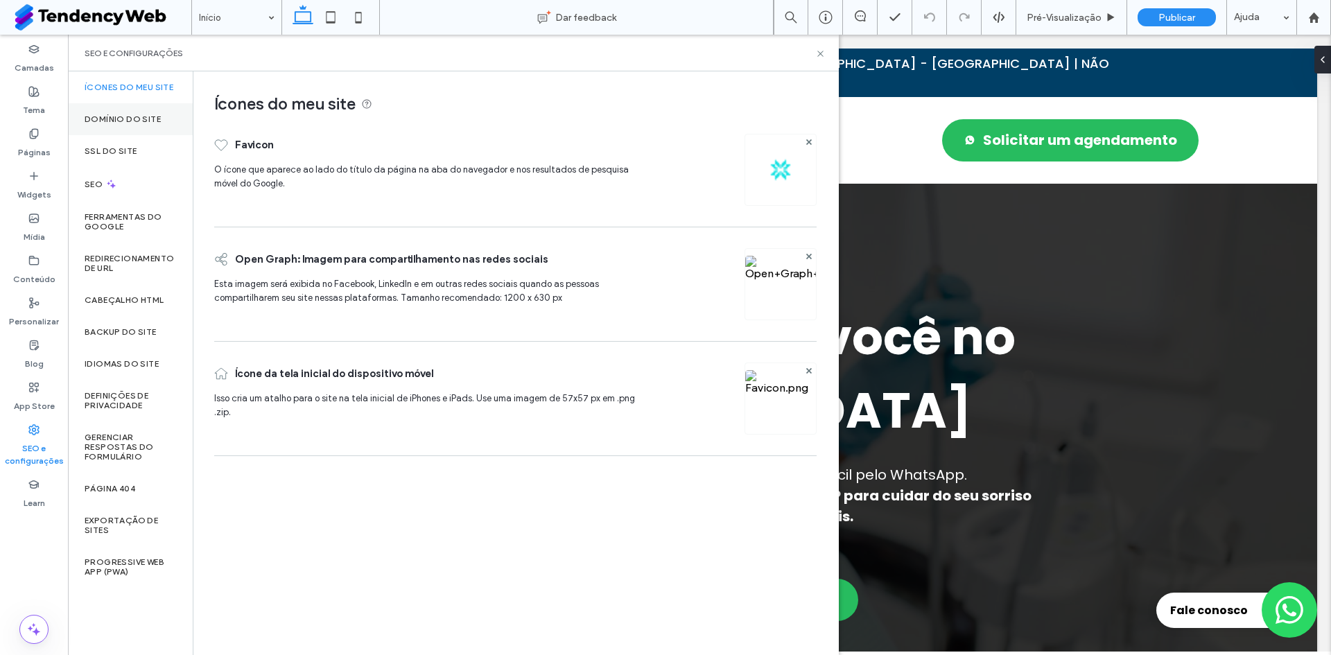
click at [125, 111] on div "Domínio do site" at bounding box center [130, 119] width 125 height 32
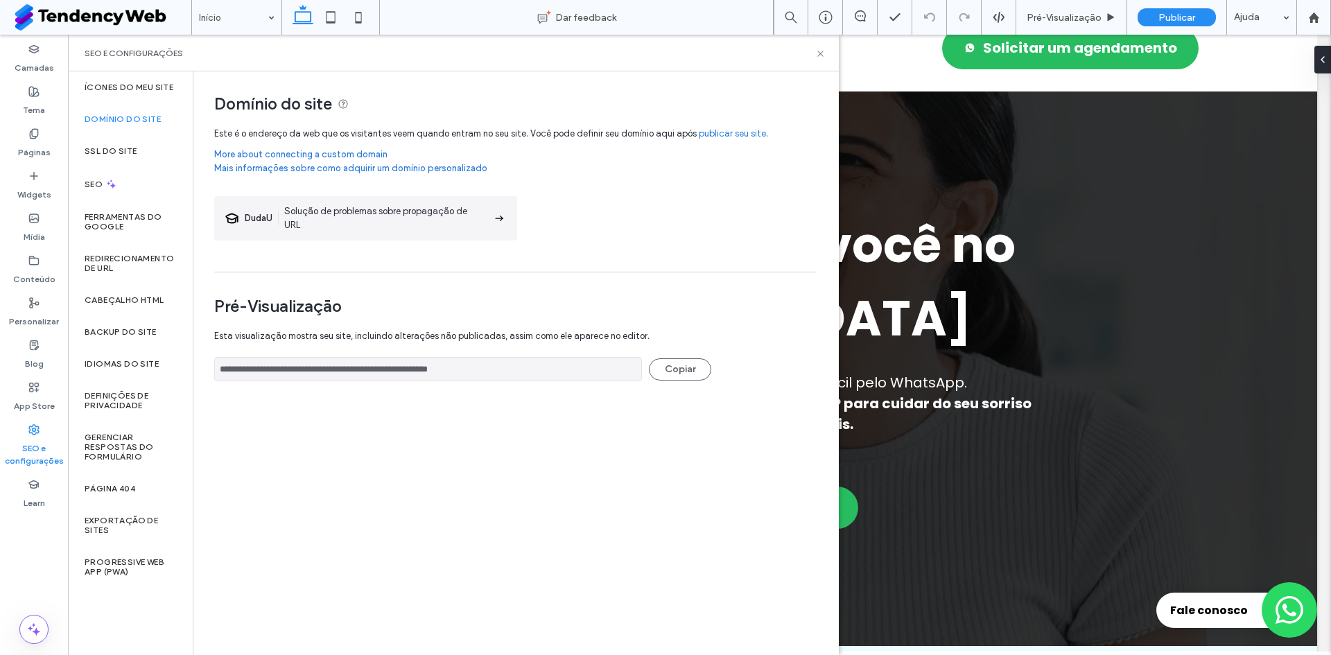
scroll to position [277, 0]
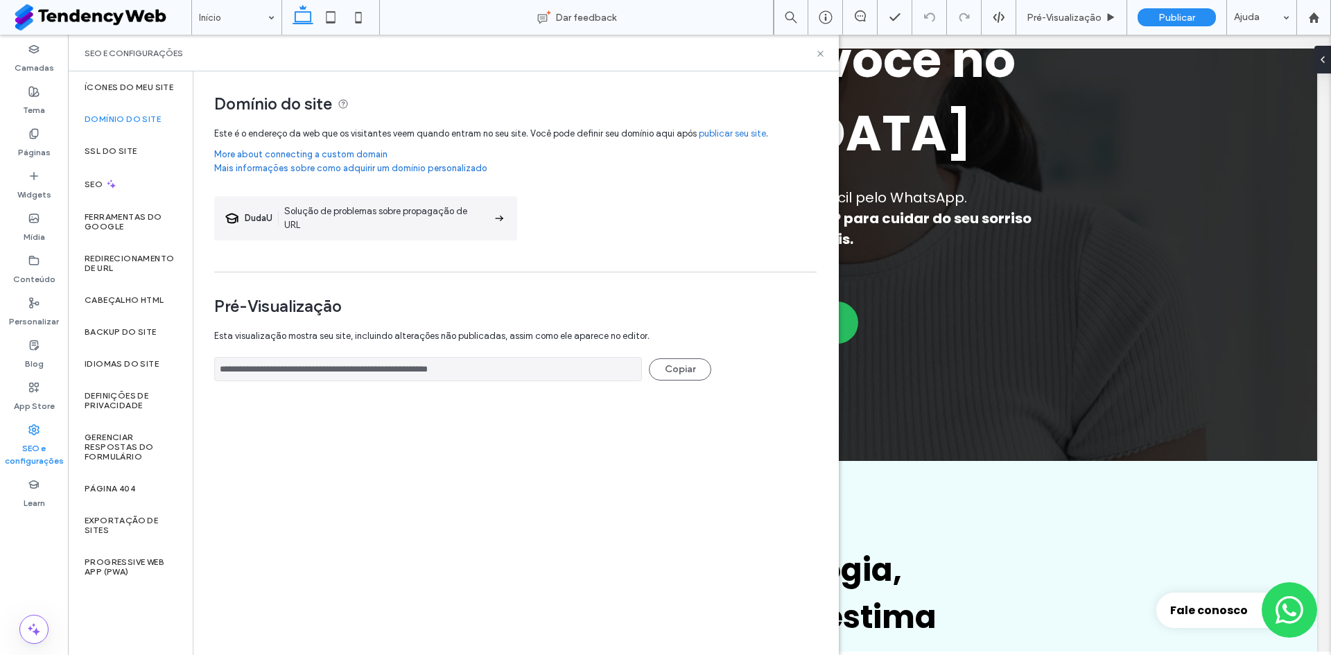
click at [40, 430] on div "SEO e configurações" at bounding box center [34, 445] width 68 height 55
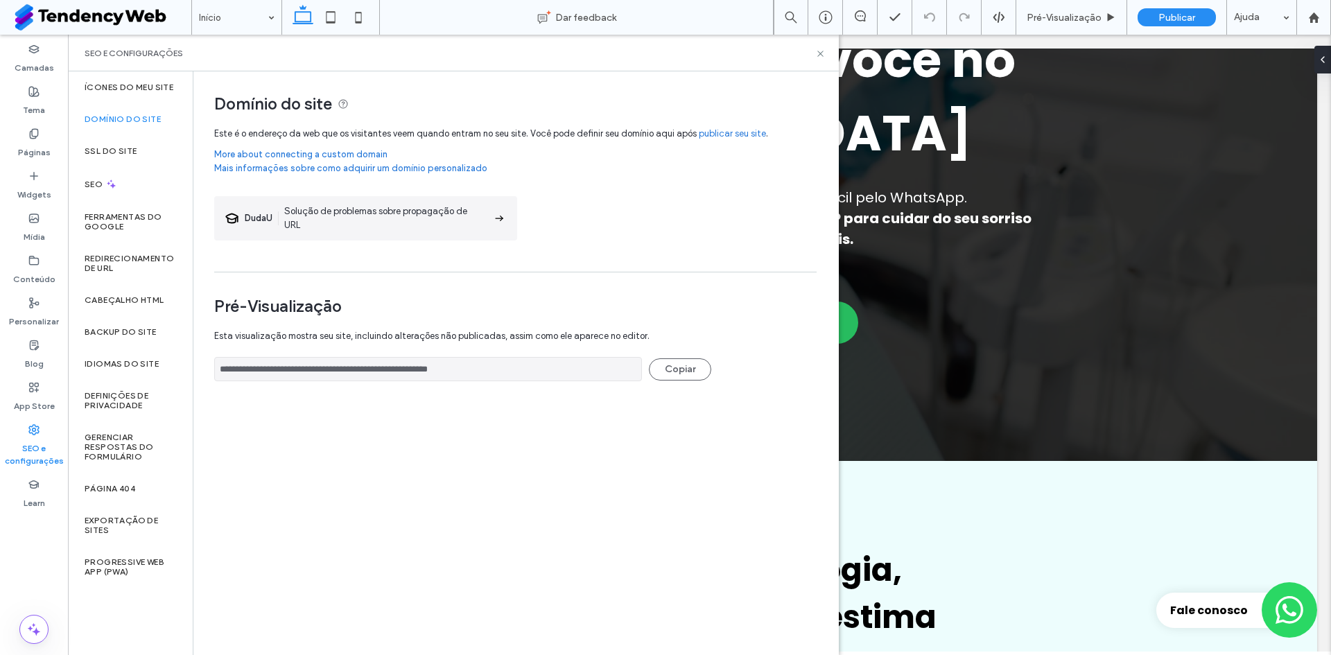
click at [125, 123] on label "Domínio do site" at bounding box center [123, 119] width 76 height 10
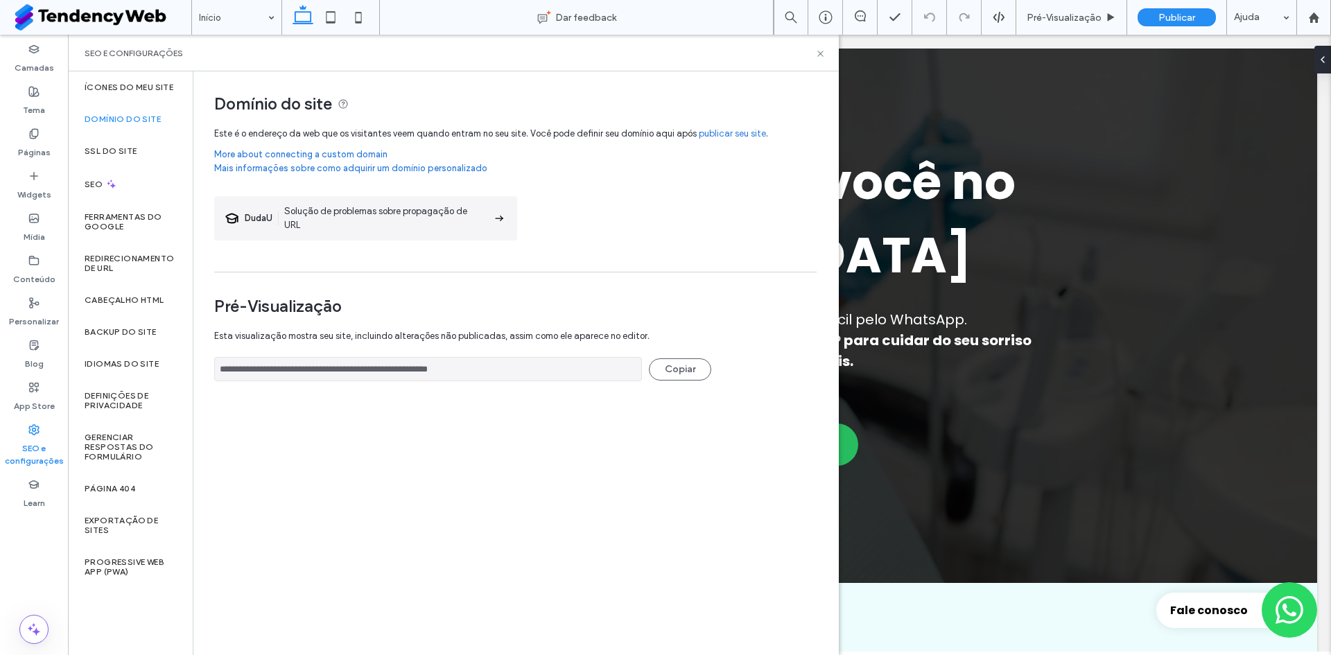
scroll to position [0, 0]
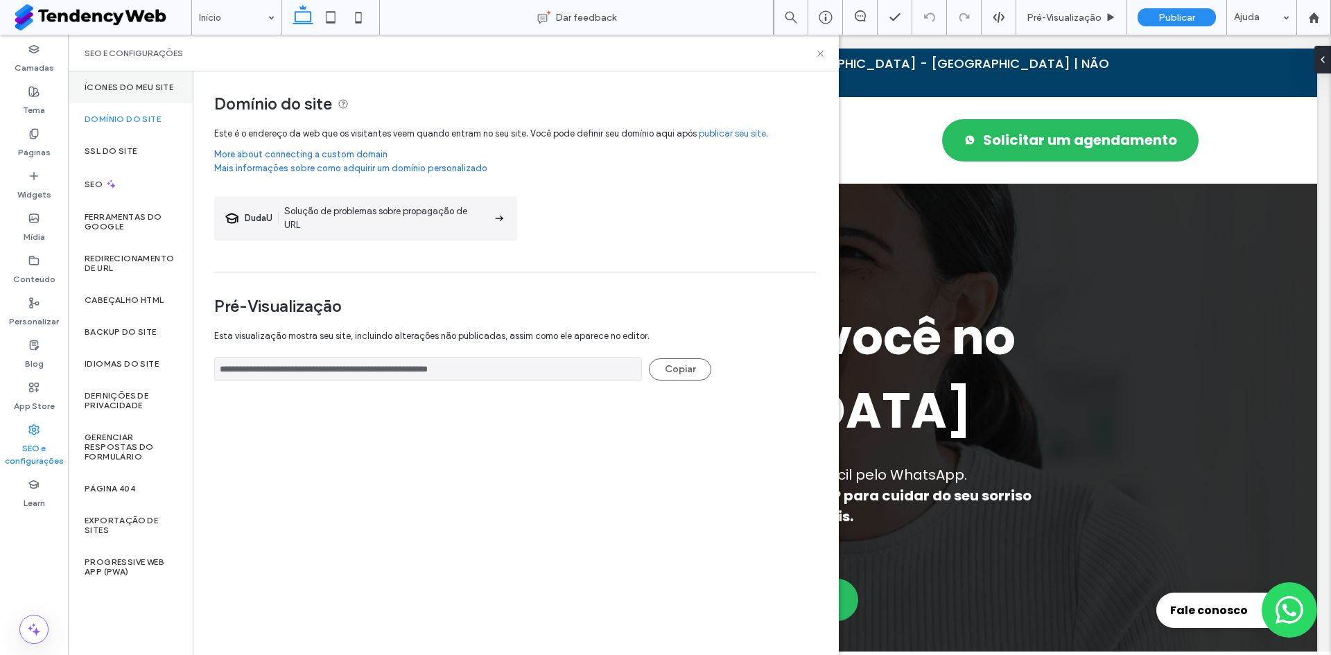
click at [132, 94] on div "Ícones do meu site" at bounding box center [130, 87] width 125 height 32
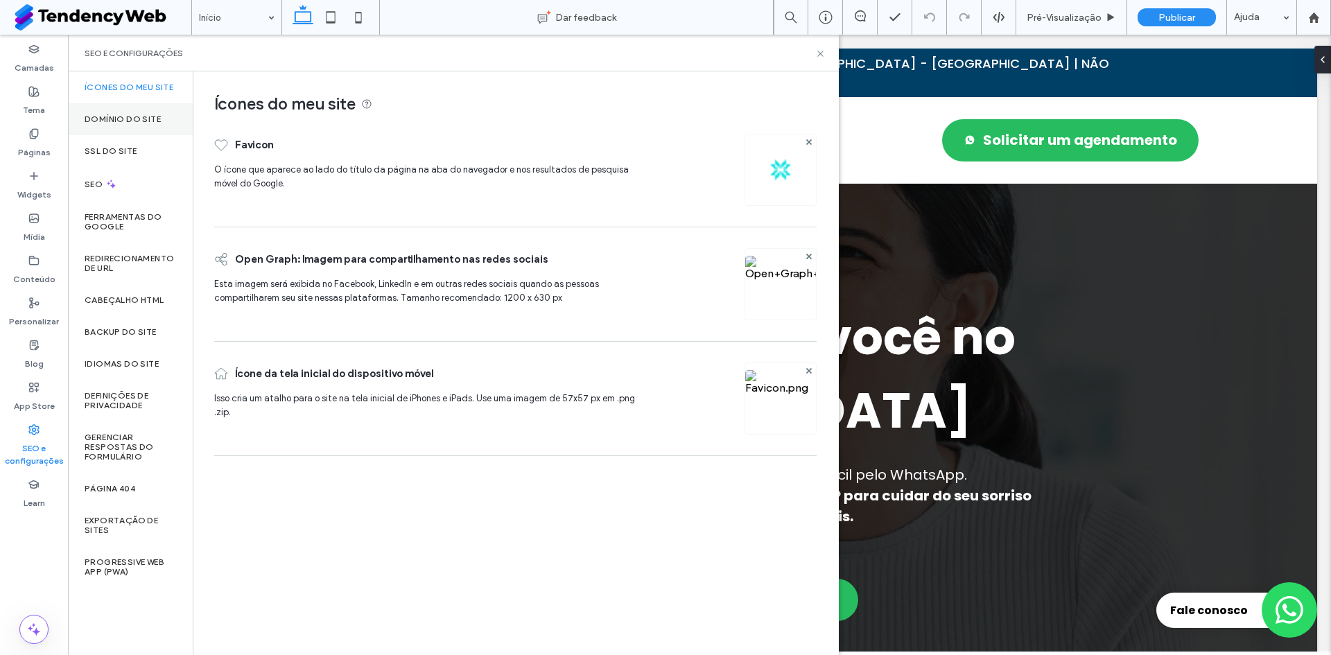
click at [146, 121] on label "Domínio do site" at bounding box center [123, 119] width 76 height 10
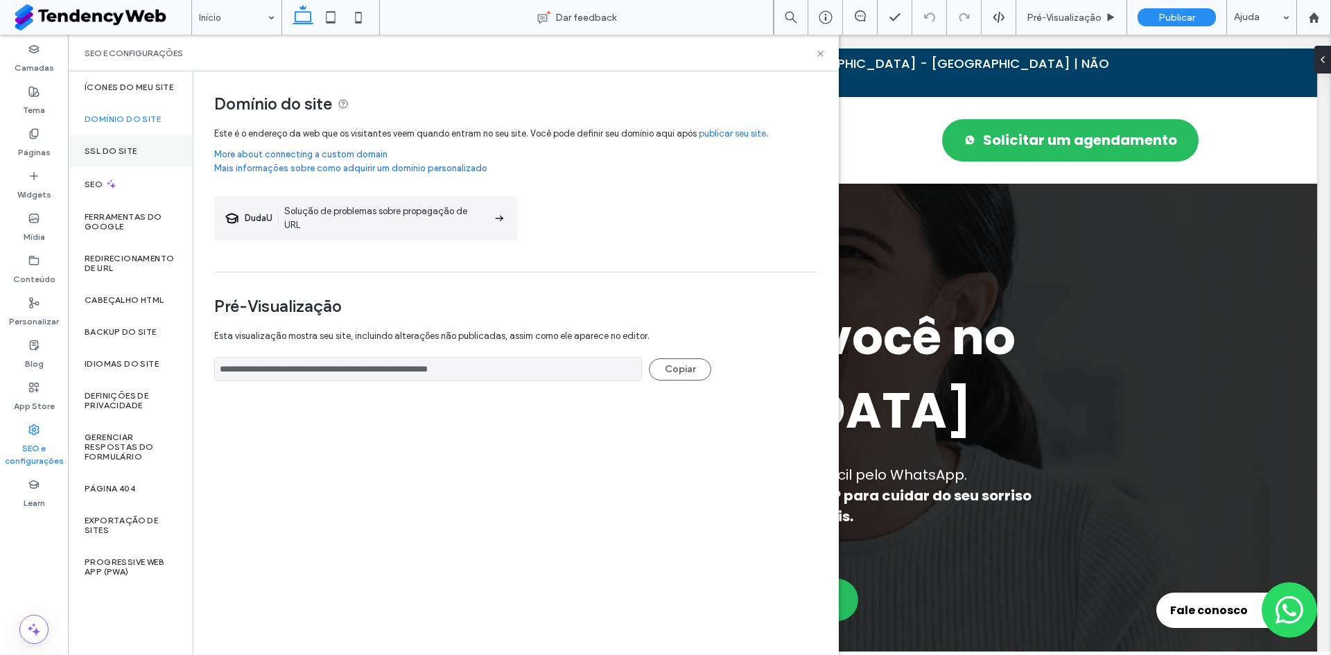
click at [131, 153] on label "SSL do site" at bounding box center [111, 151] width 52 height 10
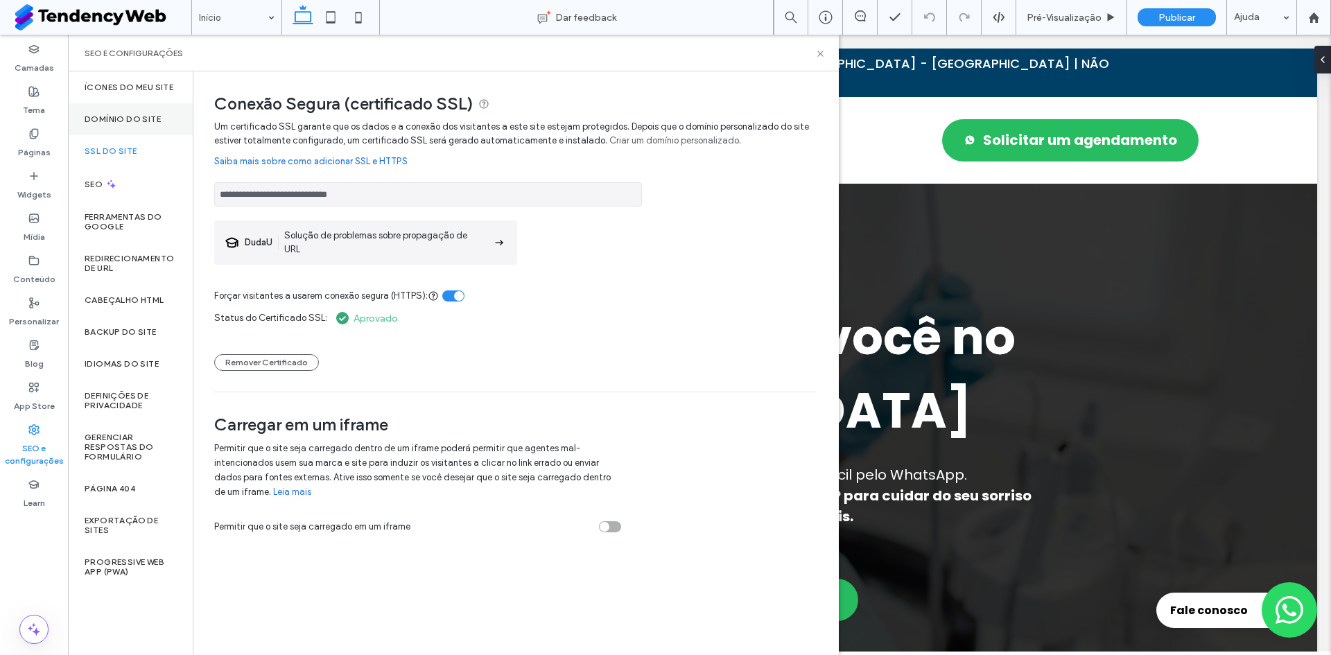
click at [152, 125] on div "Domínio do site" at bounding box center [130, 119] width 125 height 32
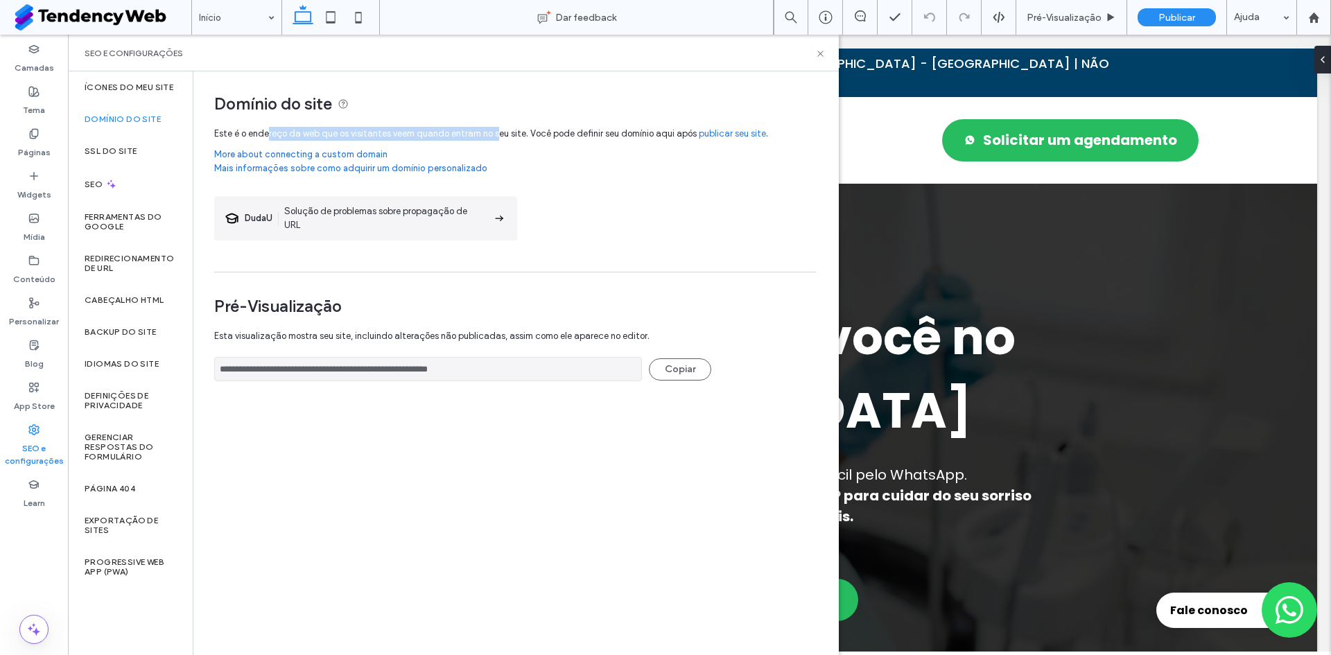
drag, startPoint x: 268, startPoint y: 137, endPoint x: 523, endPoint y: 149, distance: 255.4
click at [506, 137] on span "Este é o endereço da web que os visitantes veem quando entram no seu site. Você…" at bounding box center [515, 134] width 602 height 28
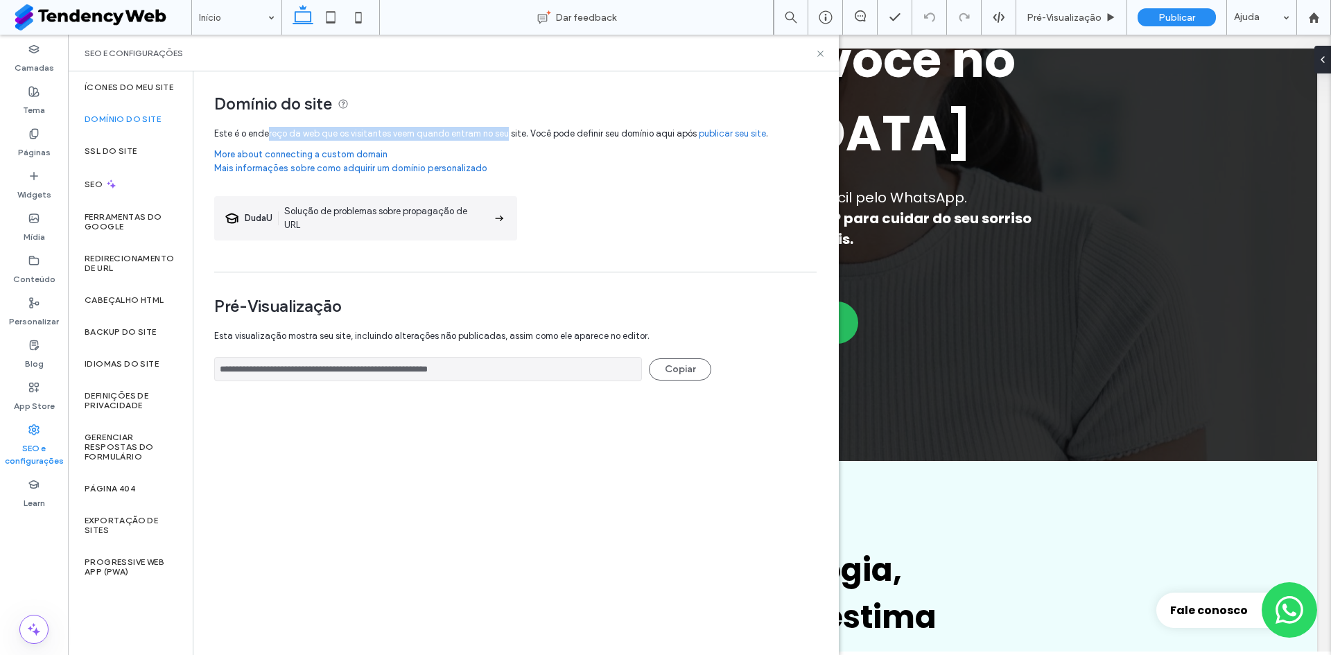
click at [429, 121] on span "Este é o endereço da web que os visitantes veem quando entram no seu site. Você…" at bounding box center [515, 134] width 602 height 28
click at [304, 148] on link "More about connecting a custom domain" at bounding box center [515, 155] width 602 height 14
click at [314, 155] on link "More about connecting a custom domain" at bounding box center [515, 155] width 602 height 14
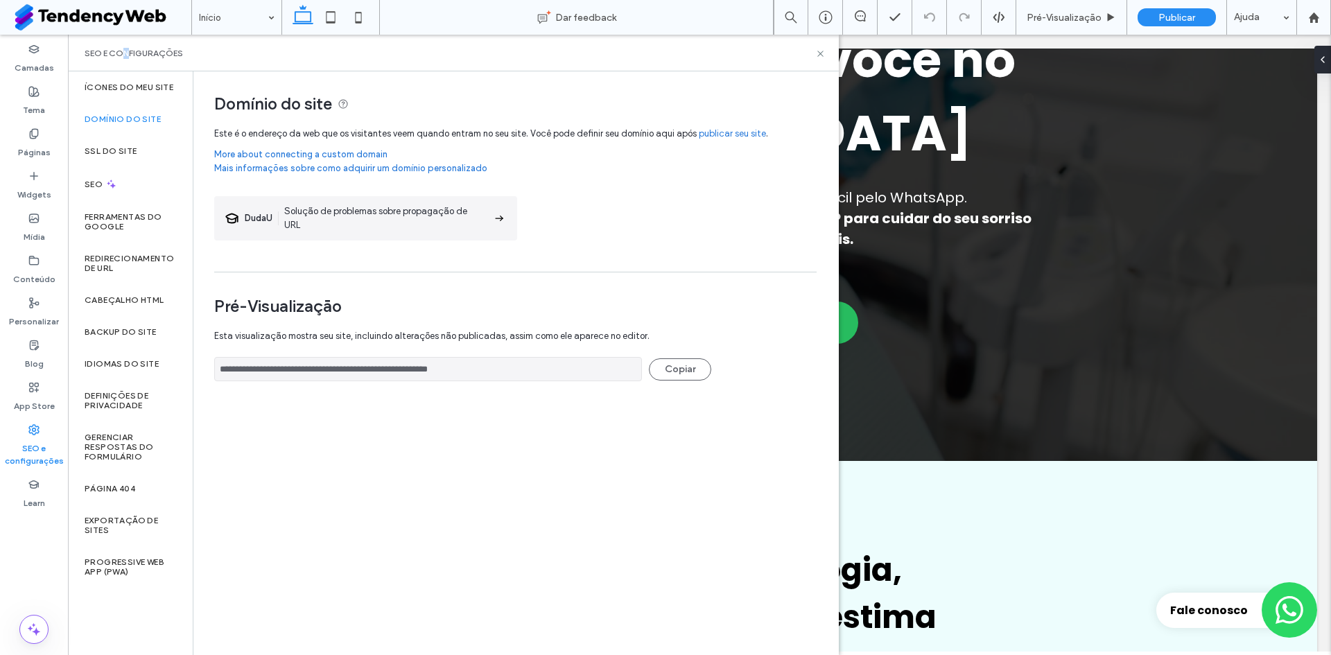
click at [127, 47] on div "SEO e configurações" at bounding box center [453, 53] width 771 height 37
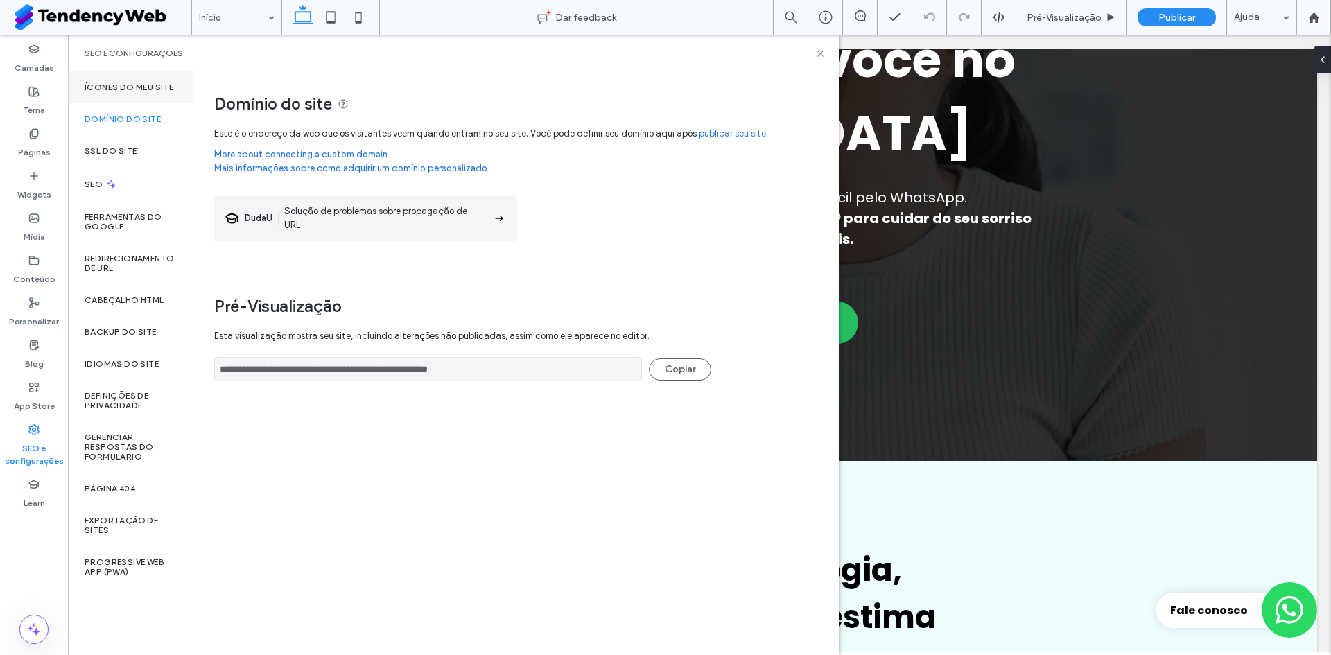
click at [121, 80] on div "Ícones do meu site" at bounding box center [130, 87] width 125 height 32
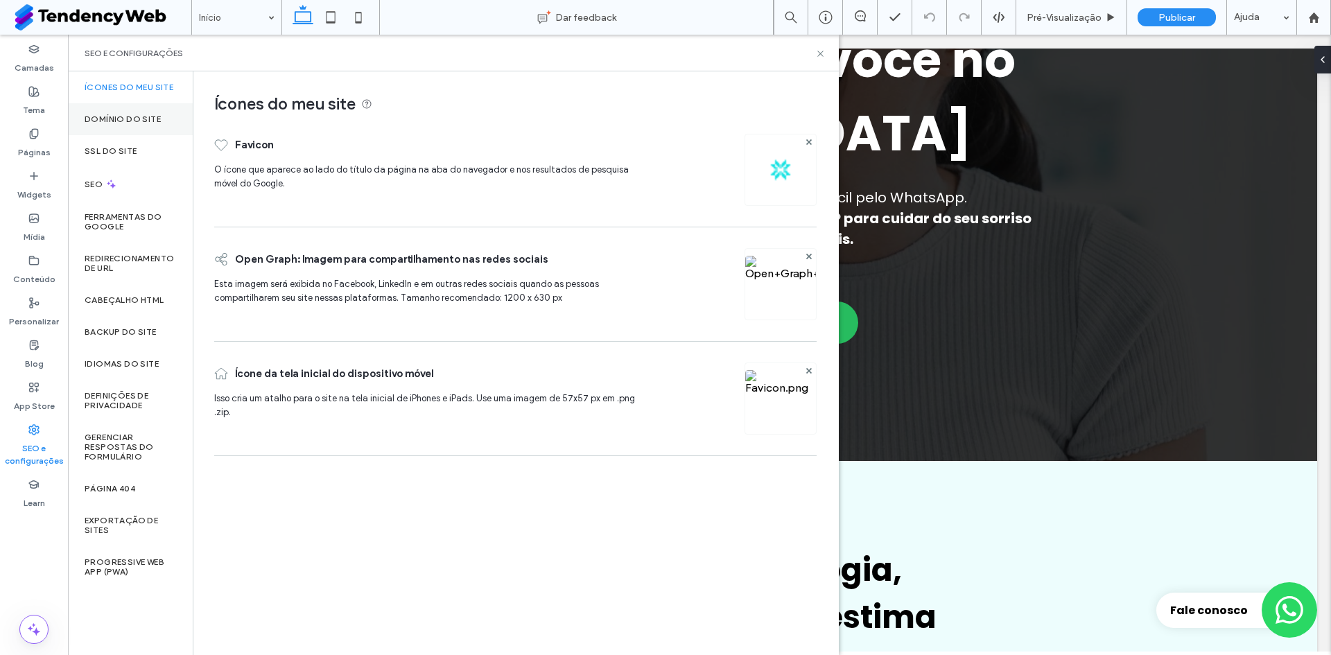
click at [128, 121] on label "Domínio do site" at bounding box center [123, 119] width 76 height 10
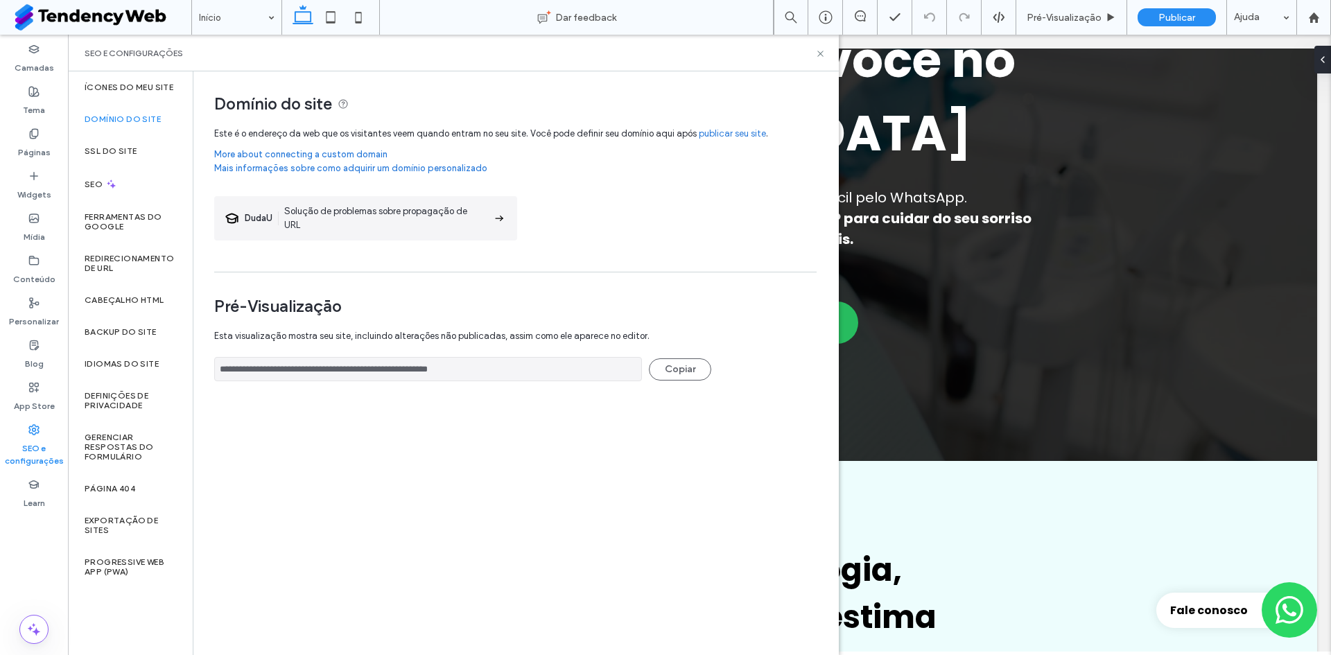
scroll to position [0, 0]
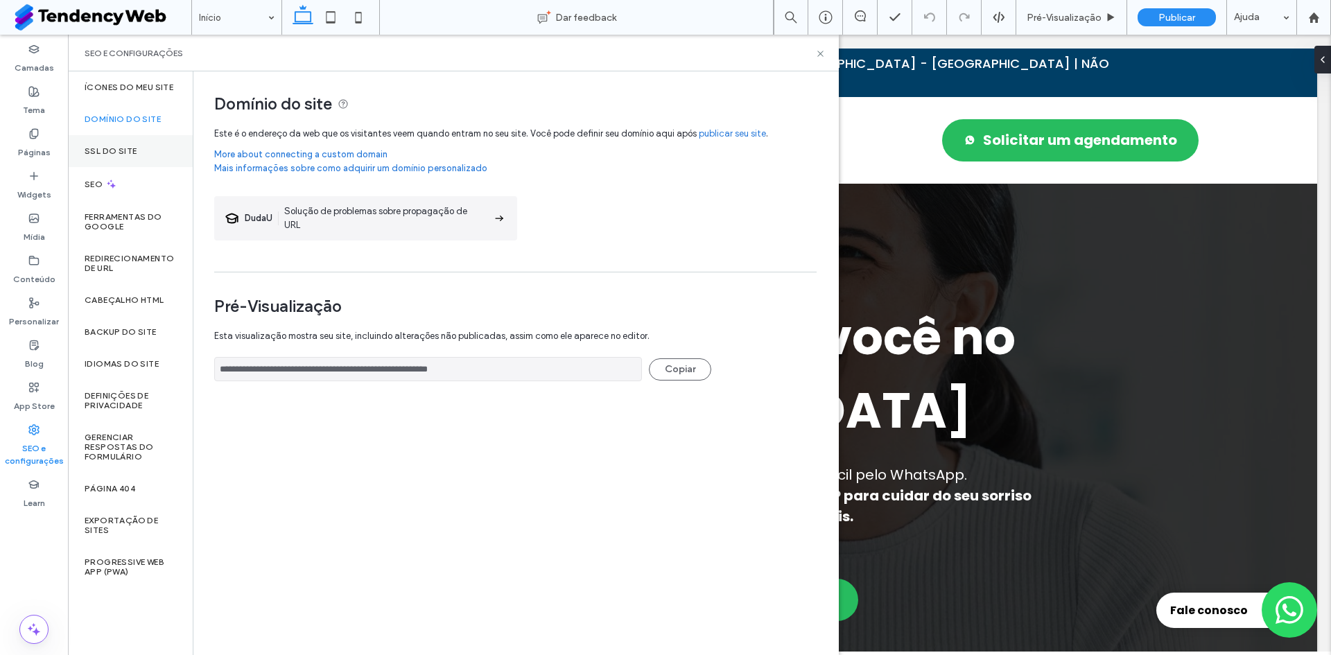
click at [137, 158] on div "SSL do site" at bounding box center [130, 151] width 125 height 32
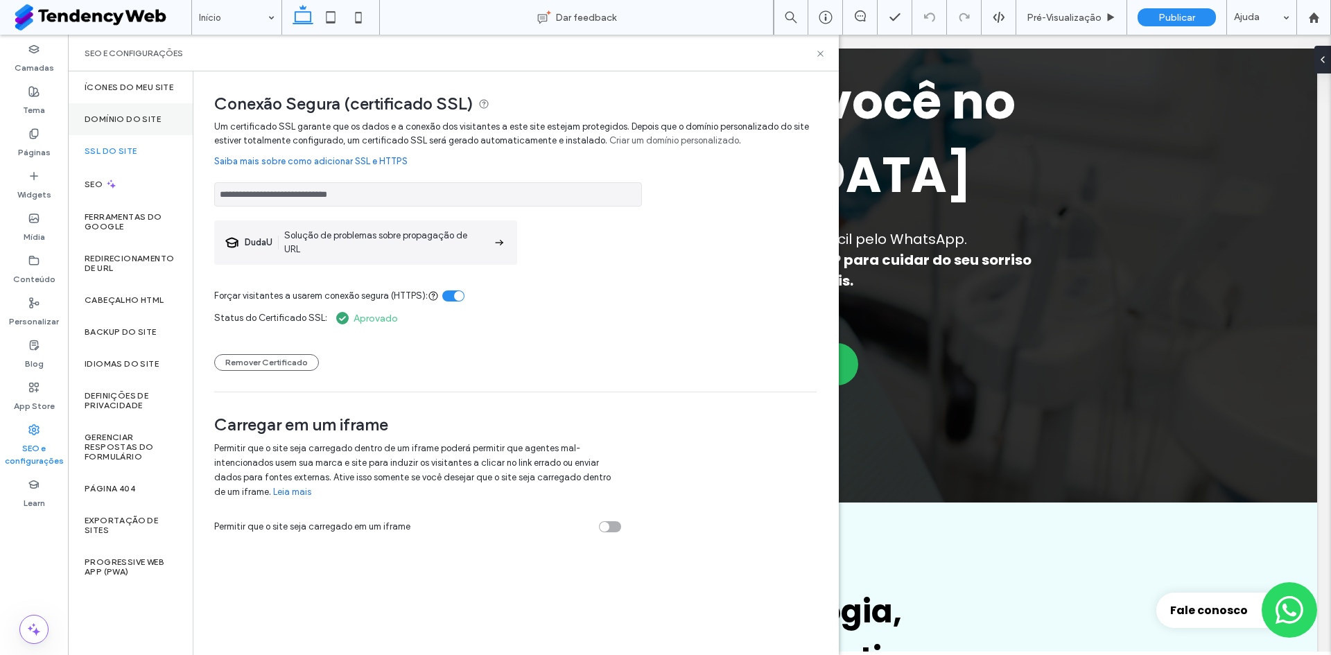
scroll to position [208, 0]
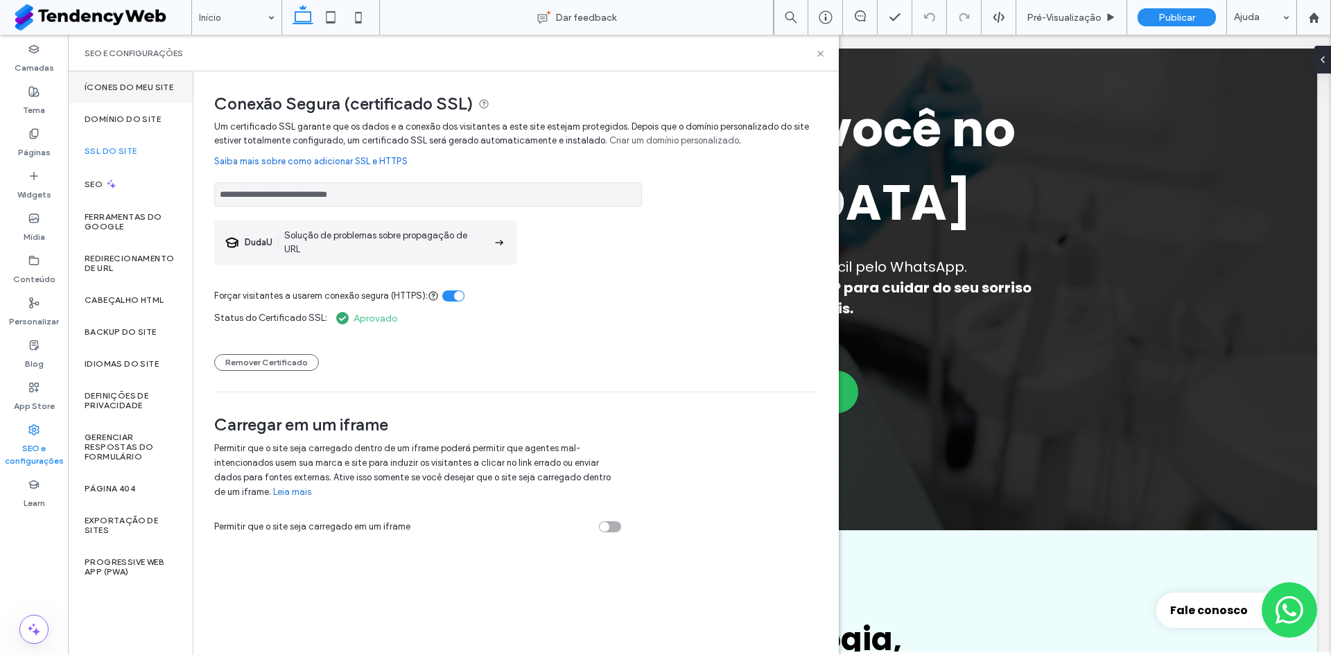
click at [132, 102] on div "Ícones do meu site" at bounding box center [130, 87] width 125 height 32
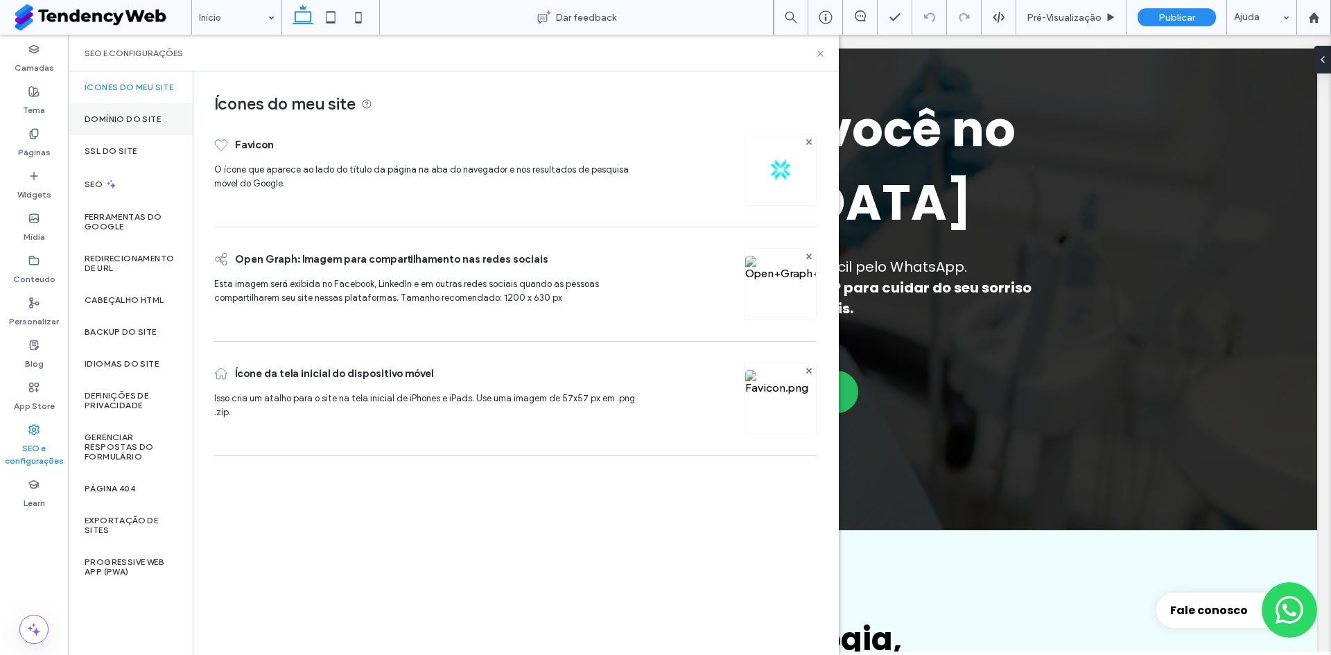
click at [138, 118] on label "Domínio do site" at bounding box center [123, 119] width 76 height 10
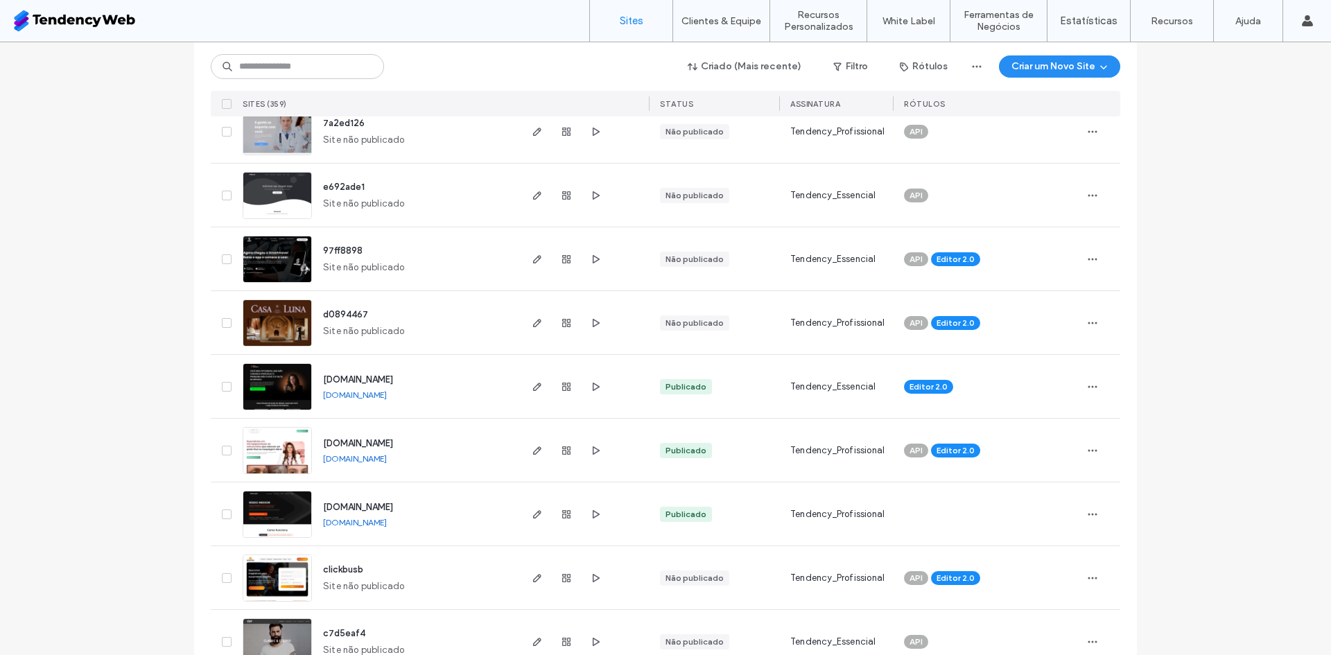
scroll to position [1040, 0]
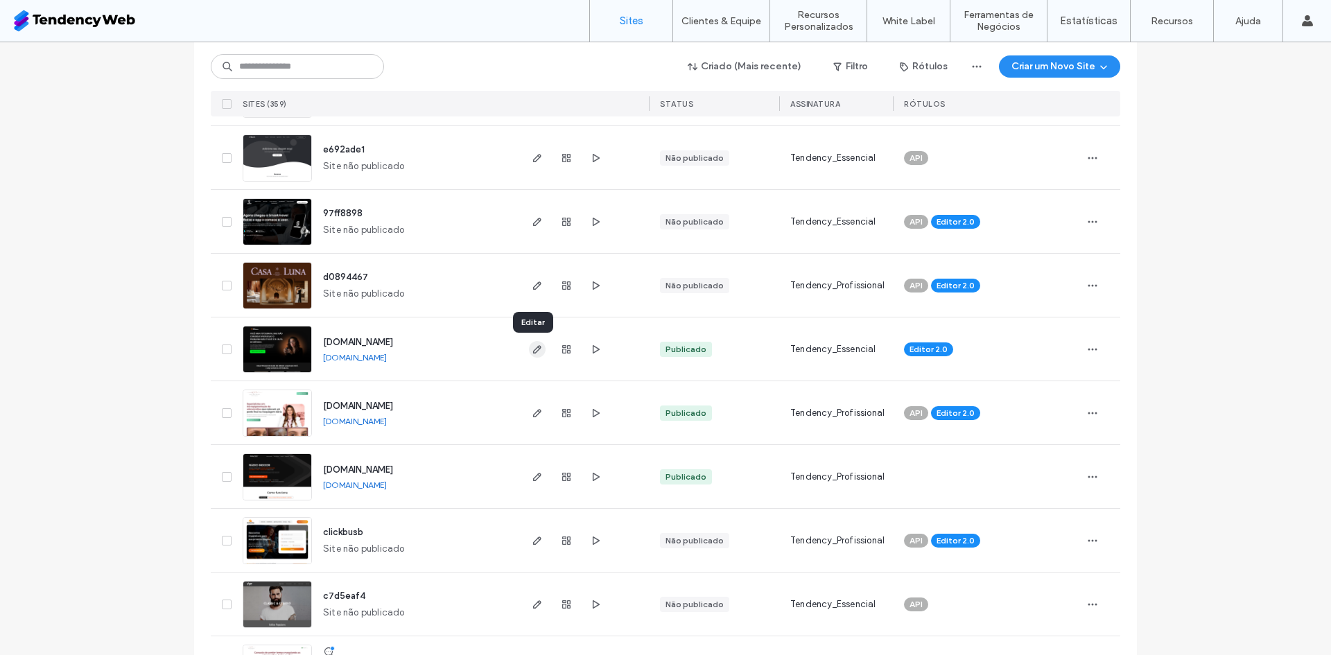
click at [534, 353] on icon "button" at bounding box center [537, 349] width 11 height 11
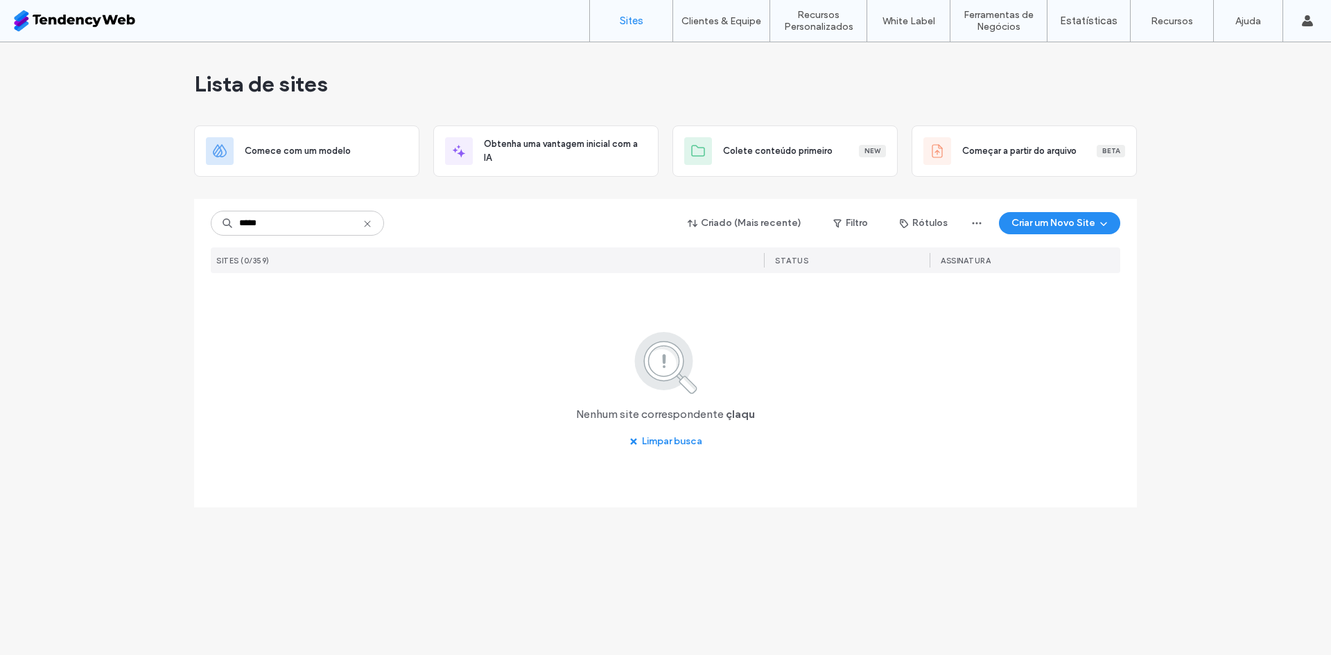
type input "*****"
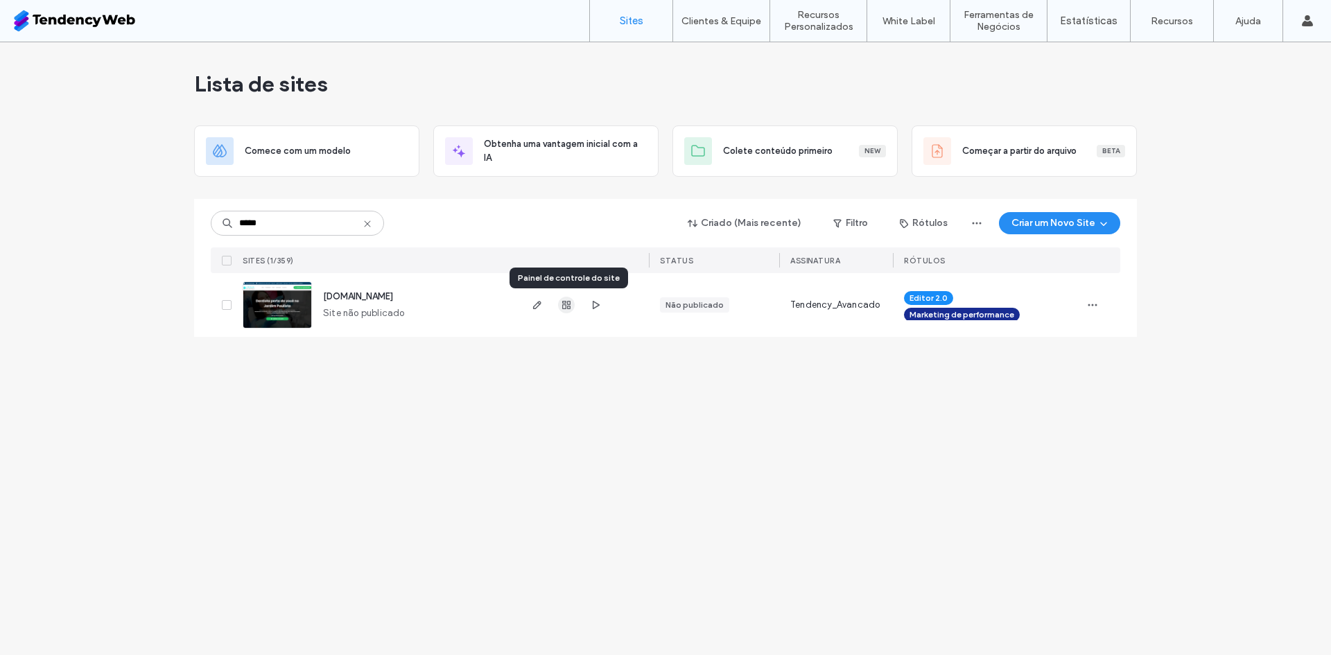
click at [566, 305] on use "button" at bounding box center [566, 305] width 8 height 8
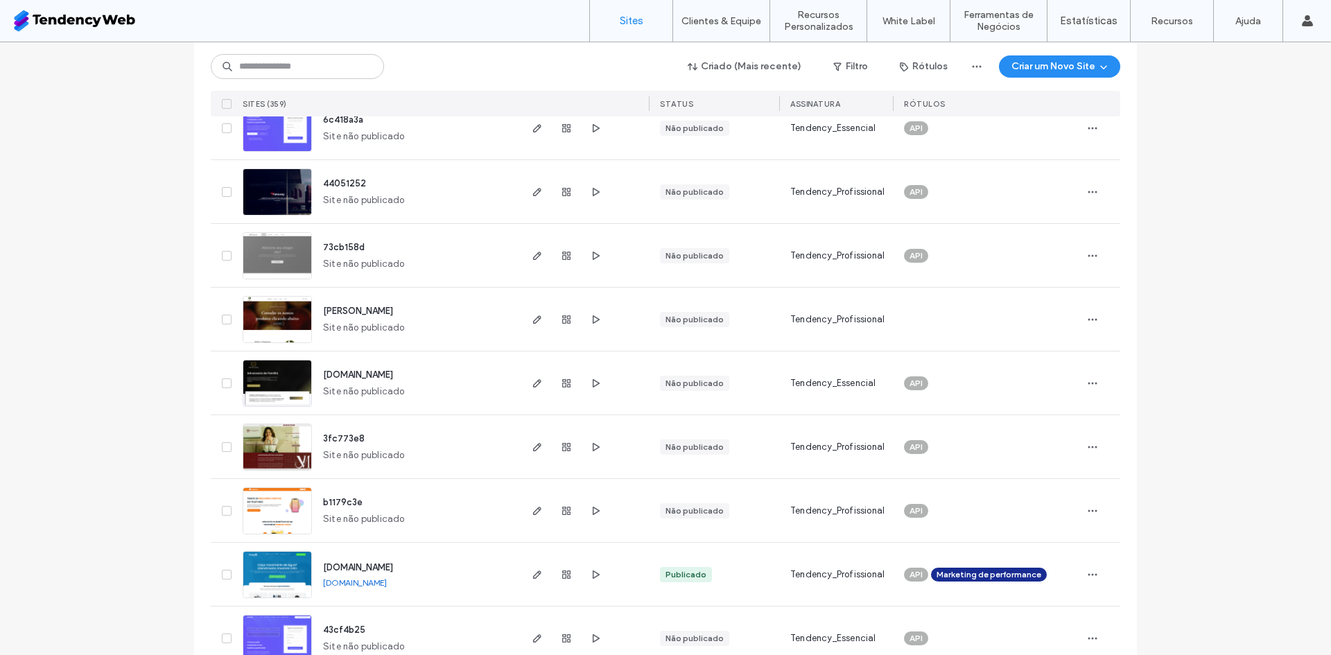
scroll to position [3812, 0]
click at [593, 448] on use "button" at bounding box center [596, 446] width 7 height 8
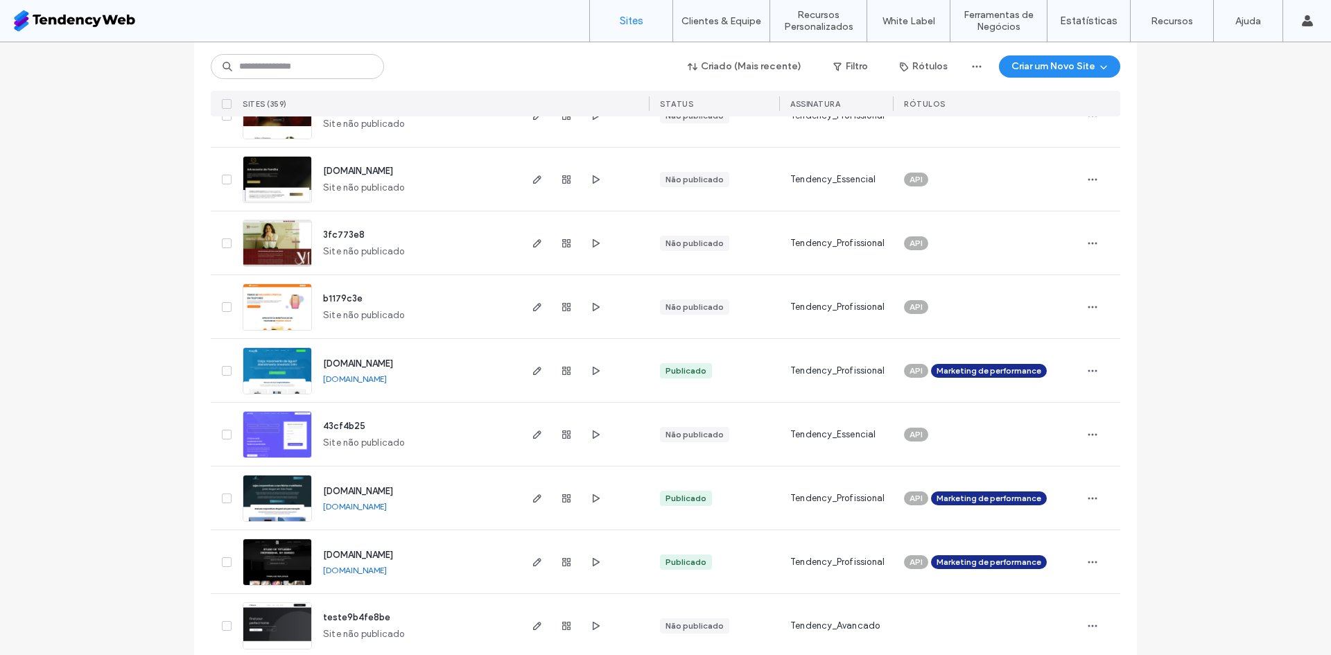
scroll to position [3896, 0]
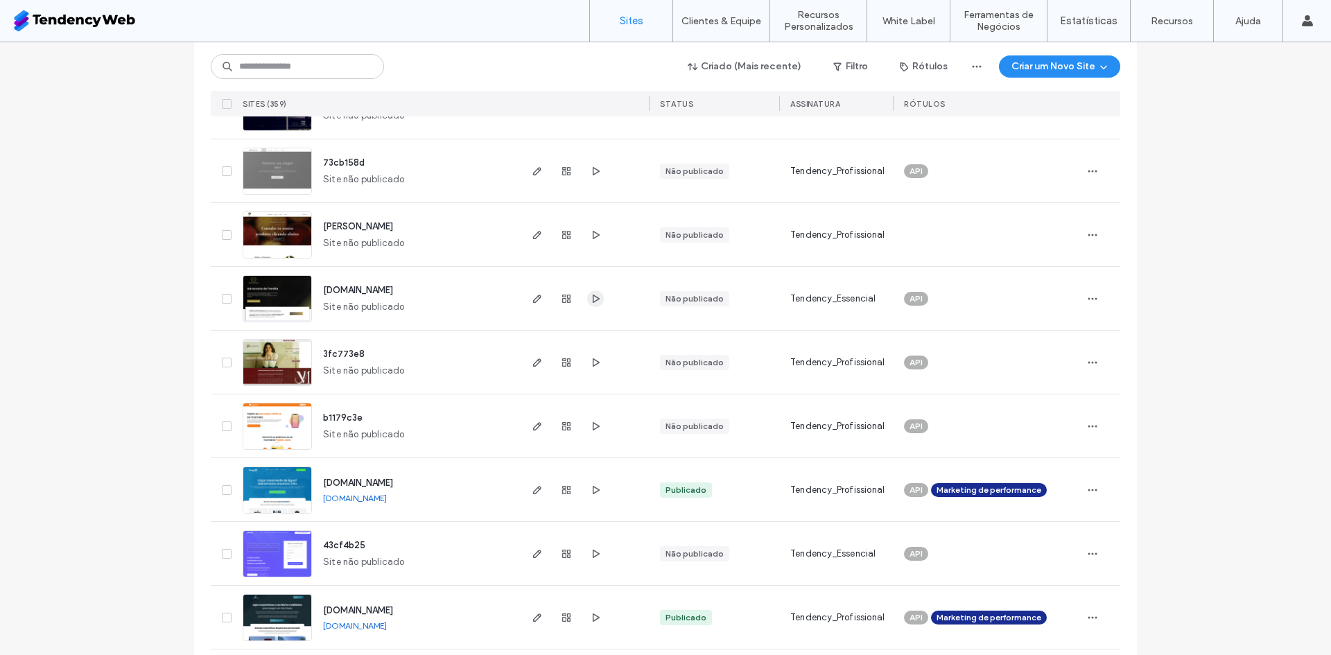
click at [590, 304] on icon "button" at bounding box center [595, 298] width 11 height 11
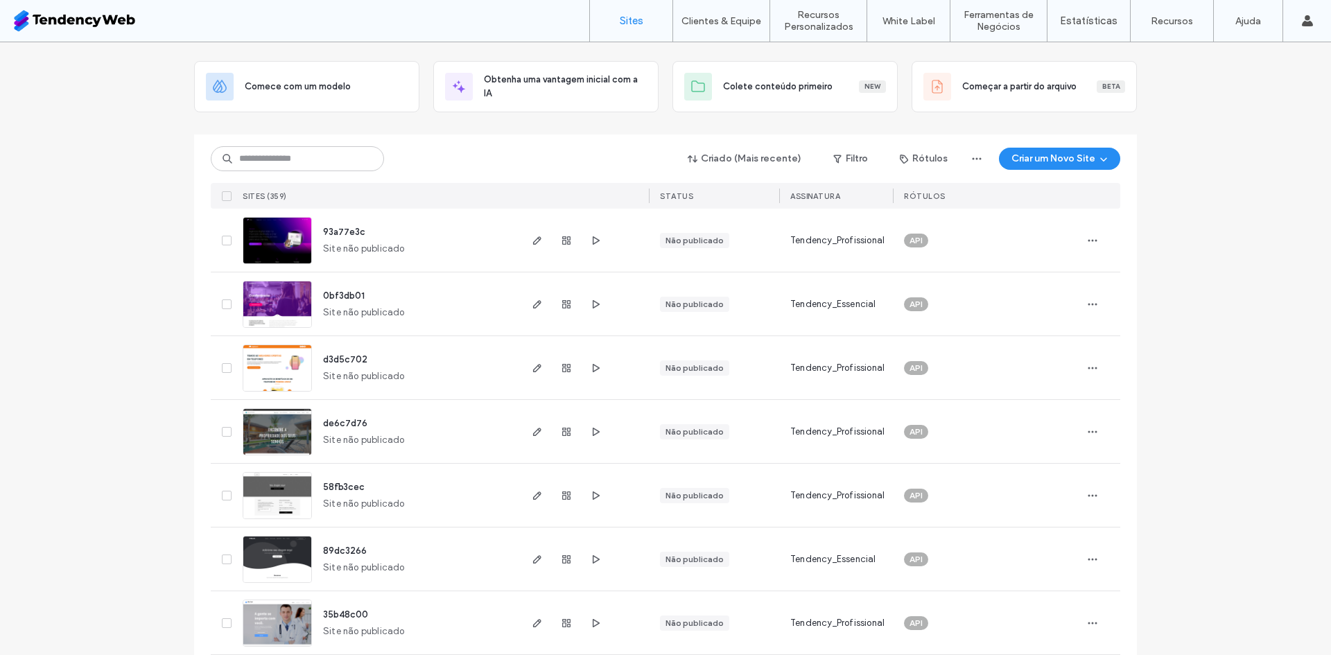
scroll to position [0, 0]
